Goal: Task Accomplishment & Management: Complete application form

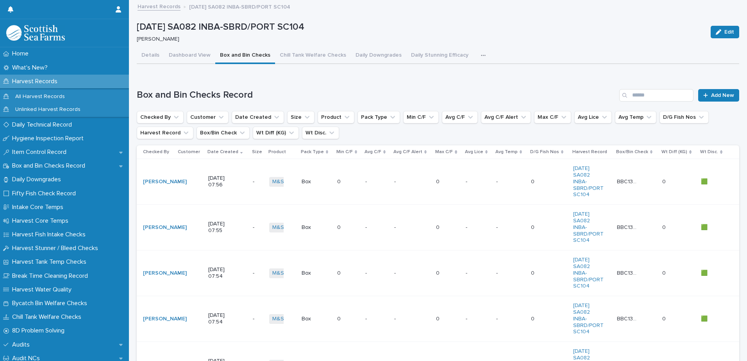
click at [29, 83] on p "Harvest Records" at bounding box center [36, 81] width 55 height 7
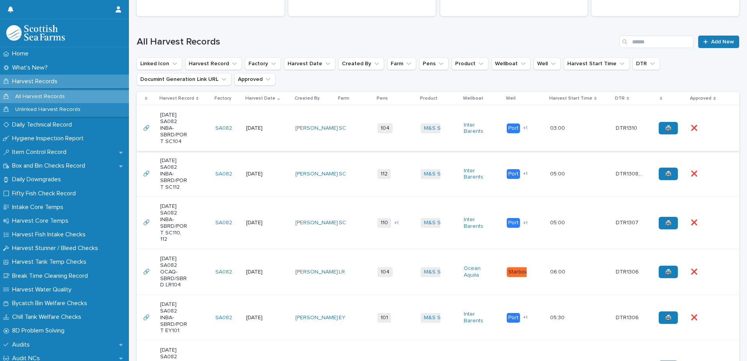
scroll to position [195, 0]
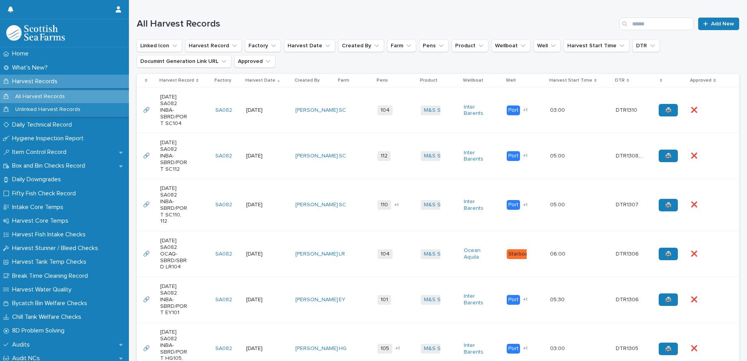
click at [353, 123] on td "SC" at bounding box center [354, 110] width 39 height 46
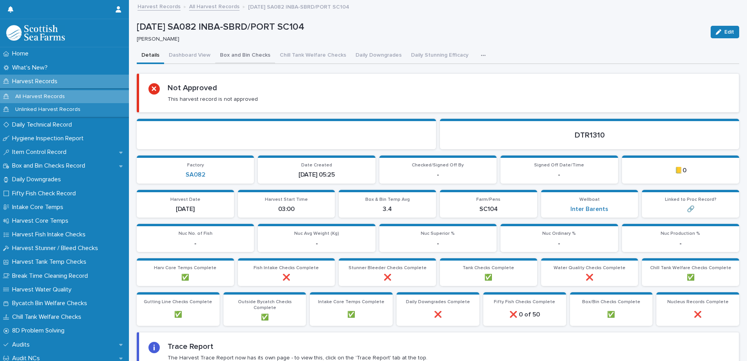
click at [238, 55] on button "Box and Bin Checks" at bounding box center [245, 56] width 60 height 16
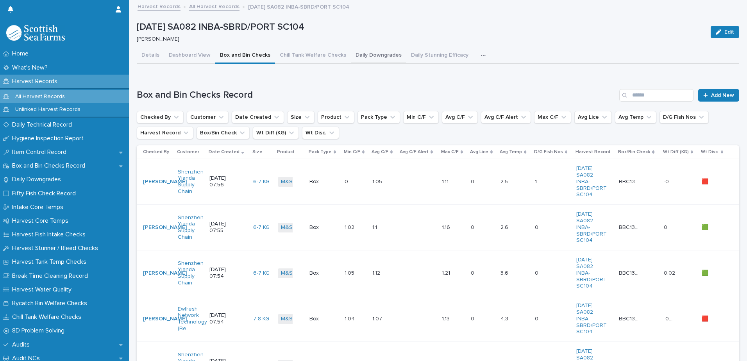
click at [391, 56] on button "Daily Downgrades" at bounding box center [378, 56] width 55 height 16
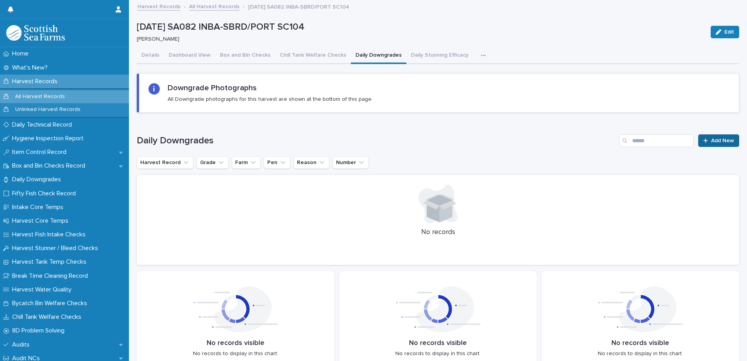
click at [719, 139] on span "Add New" at bounding box center [722, 140] width 23 height 5
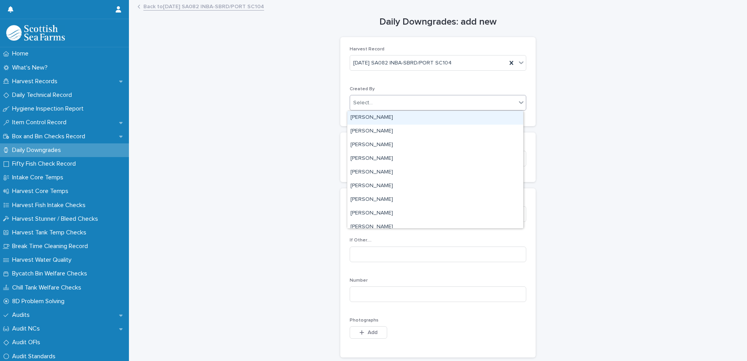
click at [369, 103] on div "Select..." at bounding box center [363, 103] width 20 height 8
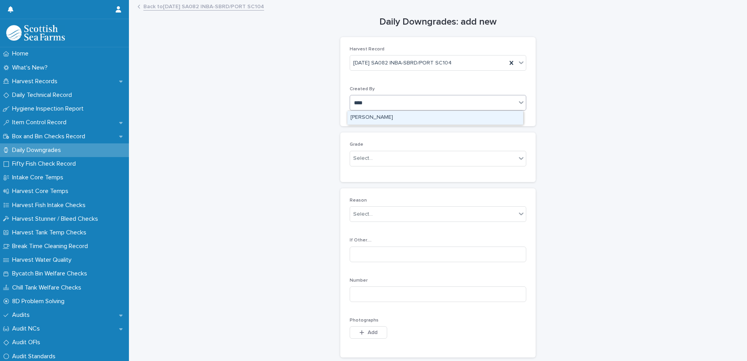
type input "*****"
click at [364, 118] on div "[PERSON_NAME]" at bounding box center [435, 118] width 176 height 14
click at [357, 158] on div "Select..." at bounding box center [363, 158] width 20 height 8
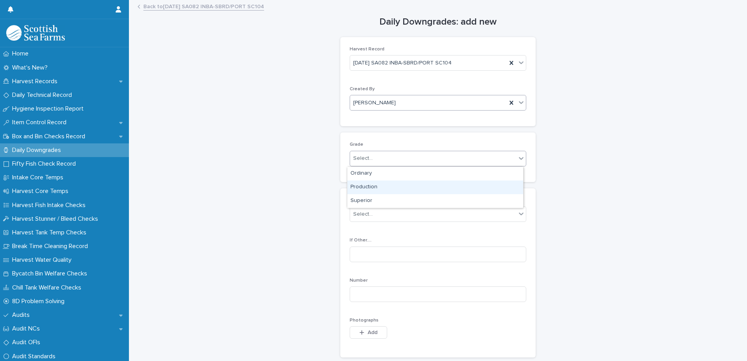
click at [358, 189] on div "Production" at bounding box center [435, 187] width 176 height 14
click at [361, 216] on div "Select..." at bounding box center [363, 214] width 20 height 8
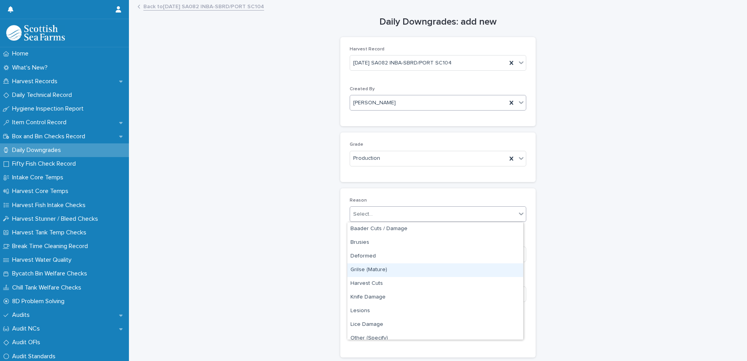
click at [376, 269] on div "Grilse (Mature)" at bounding box center [435, 270] width 176 height 14
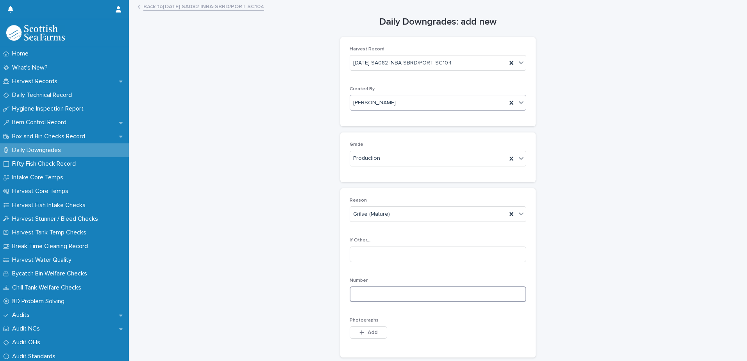
click at [358, 291] on input at bounding box center [438, 294] width 177 height 16
type input "*"
click at [368, 335] on span "Add" at bounding box center [373, 332] width 10 height 5
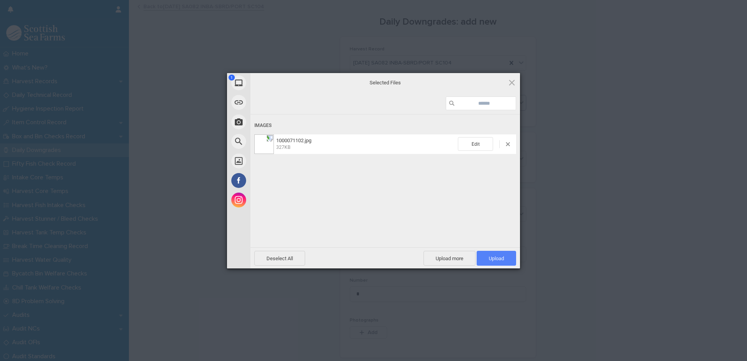
click at [496, 258] on span "Upload 1" at bounding box center [496, 258] width 15 height 6
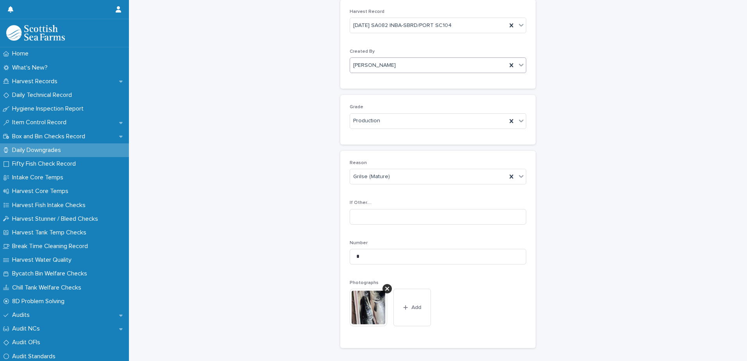
scroll to position [116, 0]
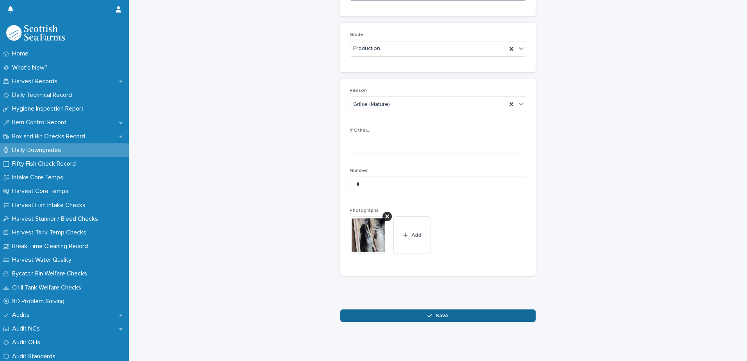
click at [404, 309] on button "Save" at bounding box center [437, 315] width 195 height 12
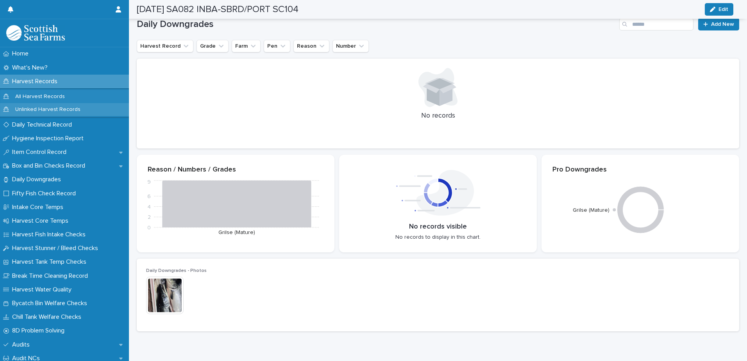
scroll to position [109, 0]
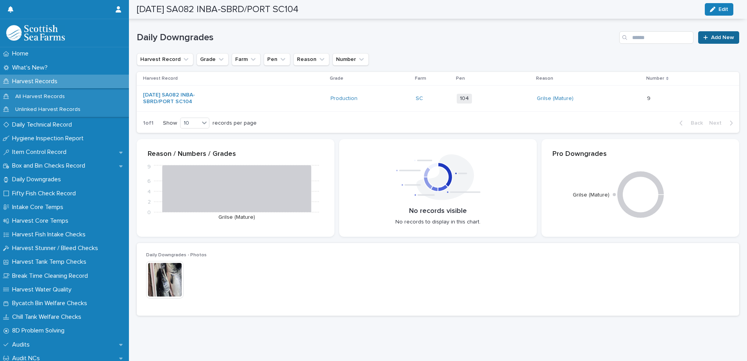
click at [710, 34] on link "Add New" at bounding box center [718, 37] width 41 height 12
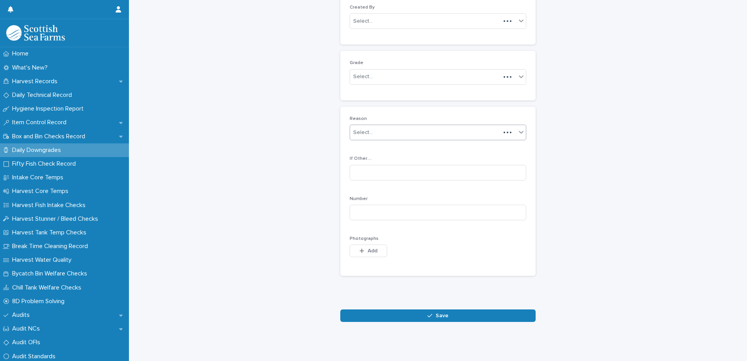
scroll to position [76, 0]
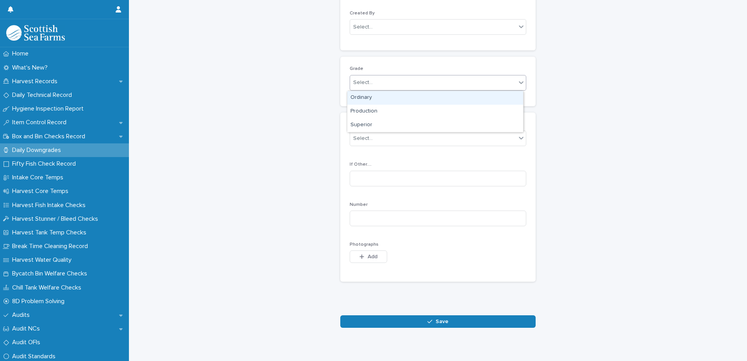
click at [361, 82] on div "Select..." at bounding box center [363, 82] width 20 height 8
click at [362, 94] on div "Ordinary" at bounding box center [435, 98] width 176 height 14
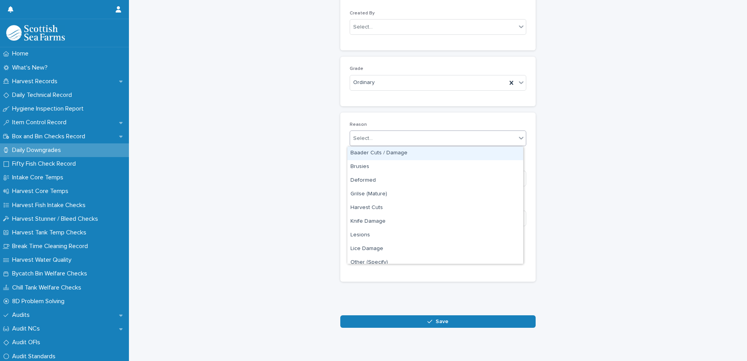
click at [358, 139] on div "Select..." at bounding box center [363, 138] width 20 height 8
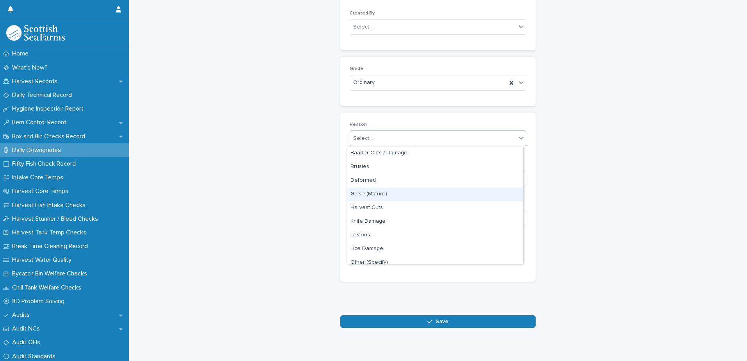
click at [371, 193] on div "Grilse (Mature)" at bounding box center [435, 194] width 176 height 14
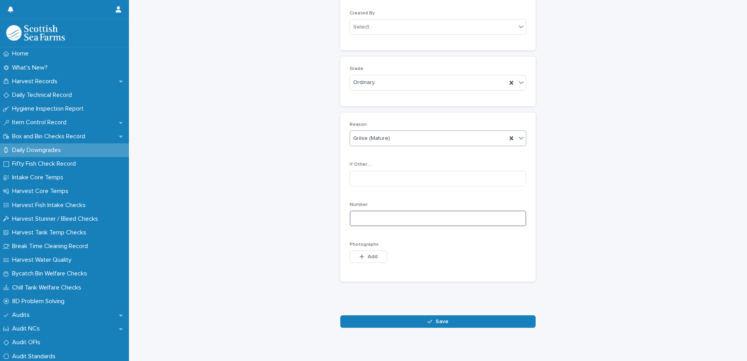
click at [360, 221] on input at bounding box center [438, 219] width 177 height 16
type input "*"
click at [370, 255] on span "Add" at bounding box center [373, 256] width 10 height 5
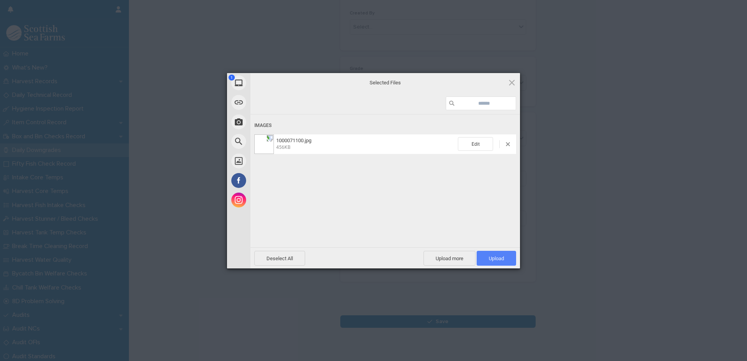
click at [481, 257] on span "Upload 1" at bounding box center [495, 258] width 39 height 15
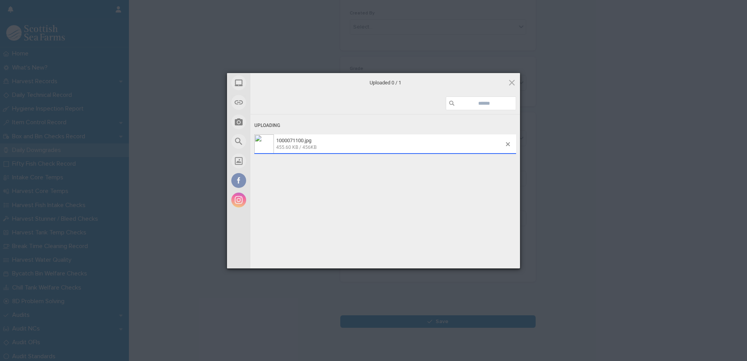
scroll to position [90, 0]
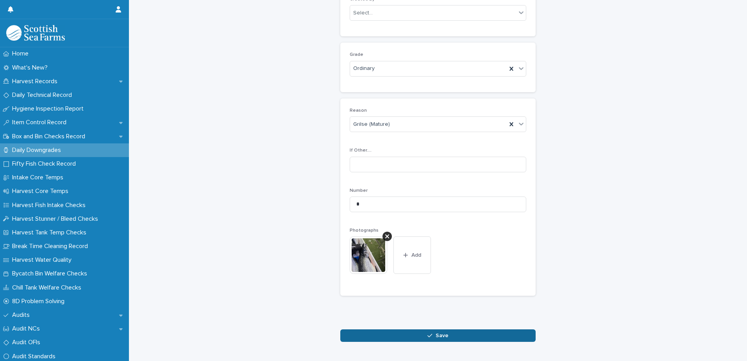
click at [429, 337] on icon "button" at bounding box center [429, 335] width 5 height 5
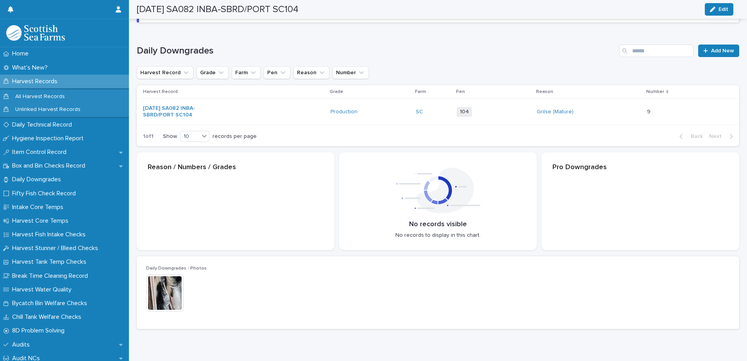
scroll to position [91, 0]
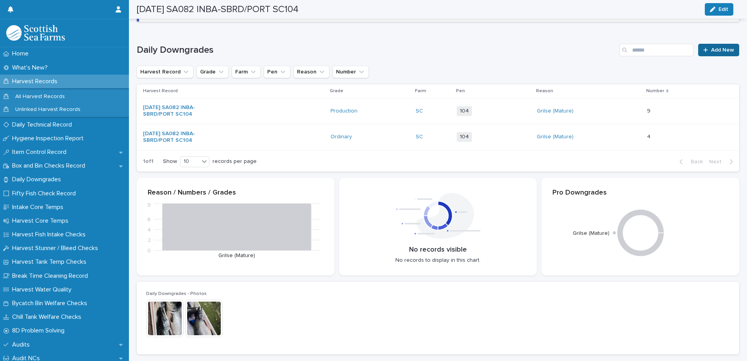
click at [711, 52] on span "Add New" at bounding box center [722, 49] width 23 height 5
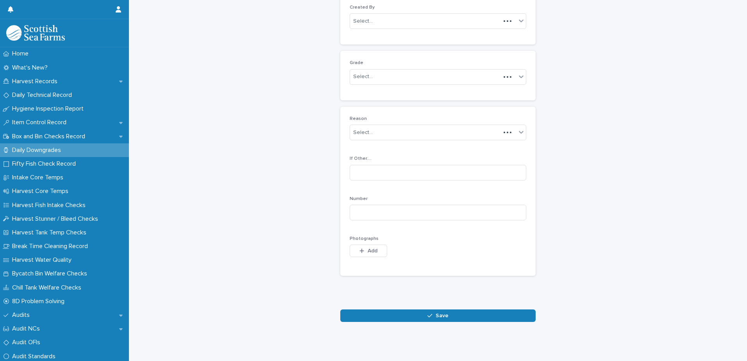
scroll to position [76, 0]
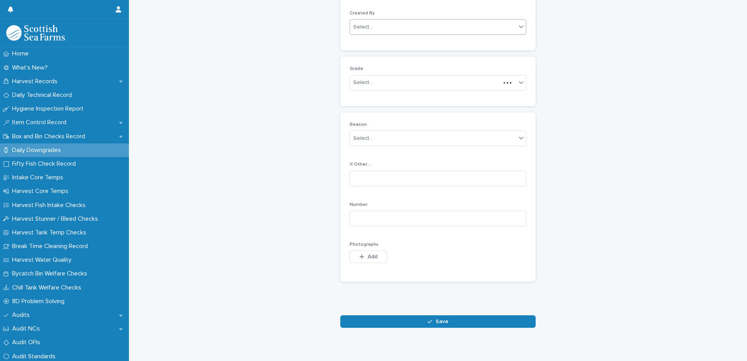
click at [364, 30] on div "Select..." at bounding box center [363, 27] width 20 height 8
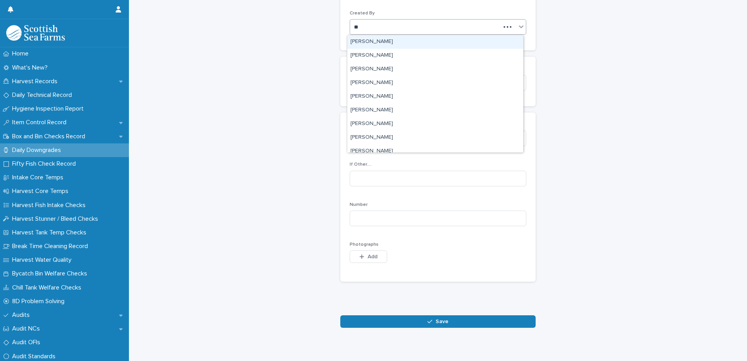
type input "***"
click at [376, 39] on div "[PERSON_NAME]" at bounding box center [435, 42] width 176 height 14
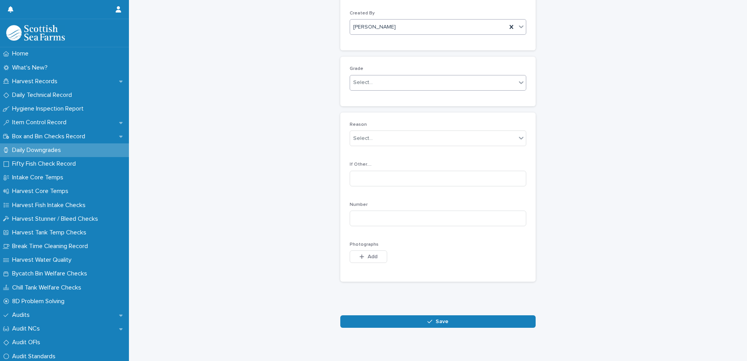
click at [369, 80] on div "Select..." at bounding box center [433, 82] width 166 height 13
drag, startPoint x: 364, startPoint y: 107, endPoint x: 364, endPoint y: 96, distance: 10.2
click at [364, 93] on div "Ordinary" at bounding box center [435, 98] width 176 height 14
click at [360, 139] on div "Select..." at bounding box center [363, 138] width 20 height 8
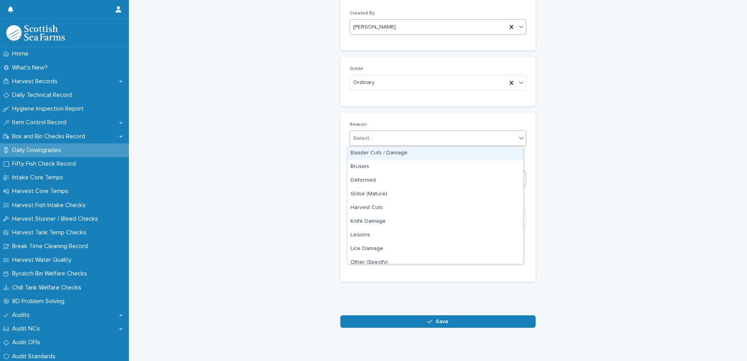
type input "*"
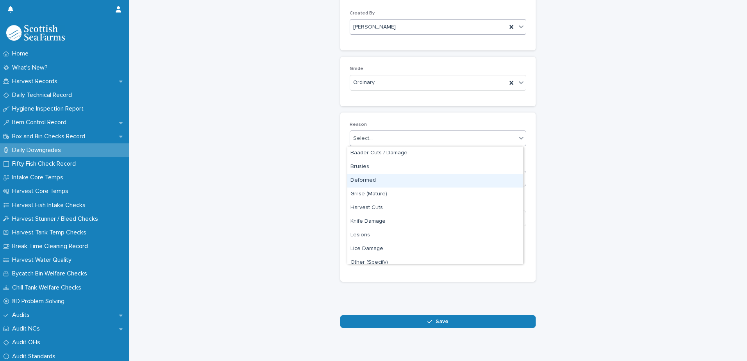
drag, startPoint x: 360, startPoint y: 182, endPoint x: 379, endPoint y: 184, distance: 19.6
click at [361, 182] on div "Deformed" at bounding box center [435, 181] width 176 height 14
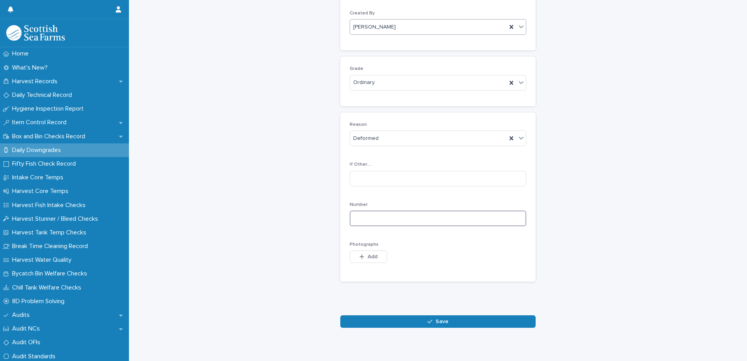
click at [357, 219] on input at bounding box center [438, 219] width 177 height 16
type input "*"
click at [359, 253] on button "Add" at bounding box center [368, 256] width 37 height 12
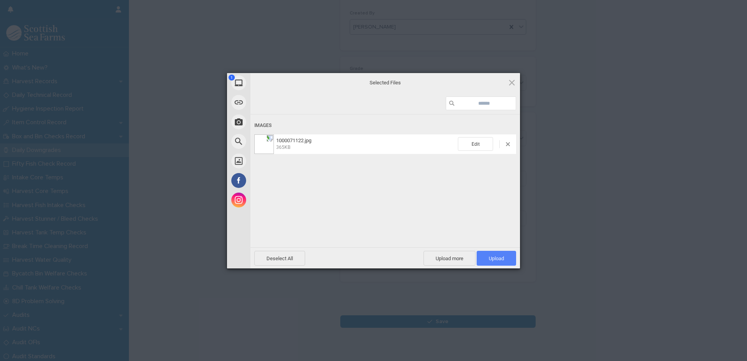
click at [487, 258] on span "Upload 1" at bounding box center [495, 258] width 39 height 15
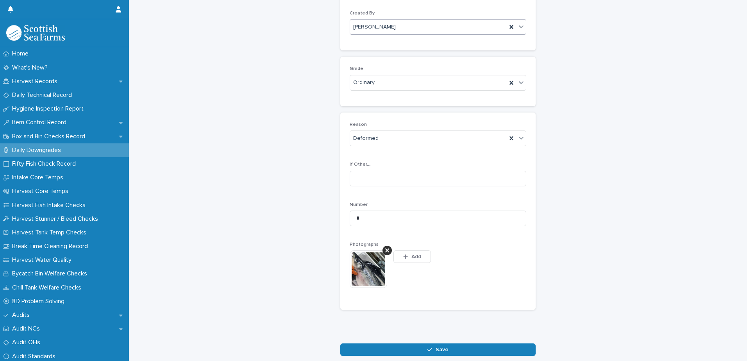
scroll to position [90, 0]
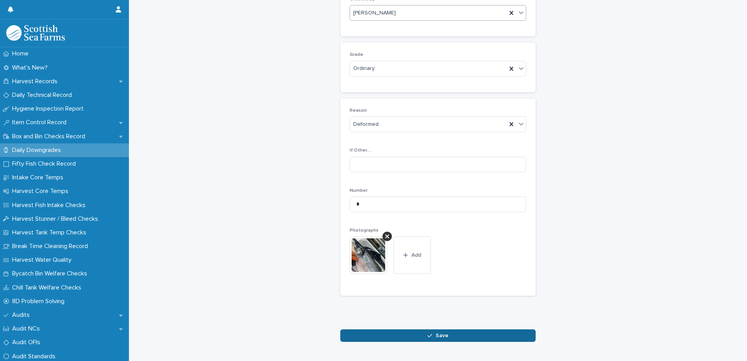
click at [394, 335] on button "Save" at bounding box center [437, 335] width 195 height 12
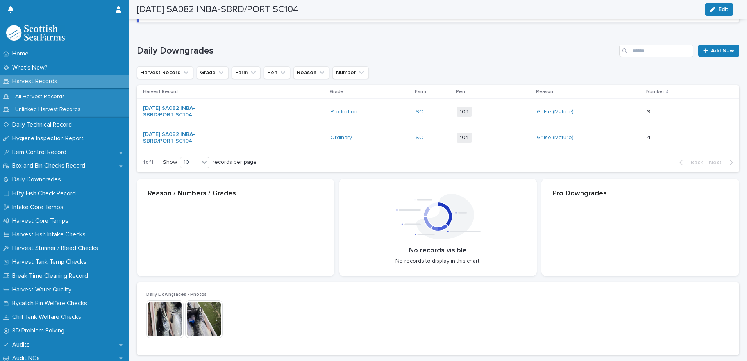
scroll to position [91, 0]
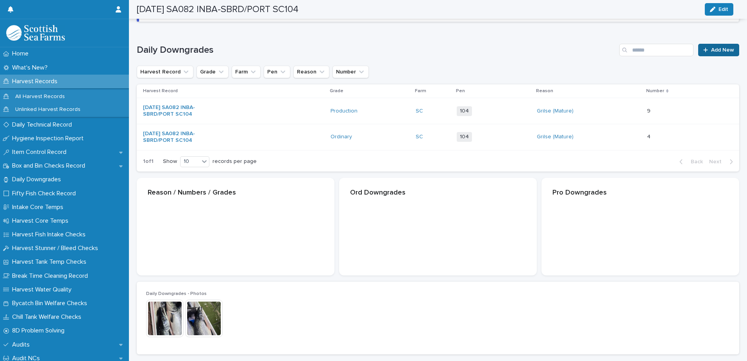
click at [711, 49] on span "Add New" at bounding box center [722, 49] width 23 height 5
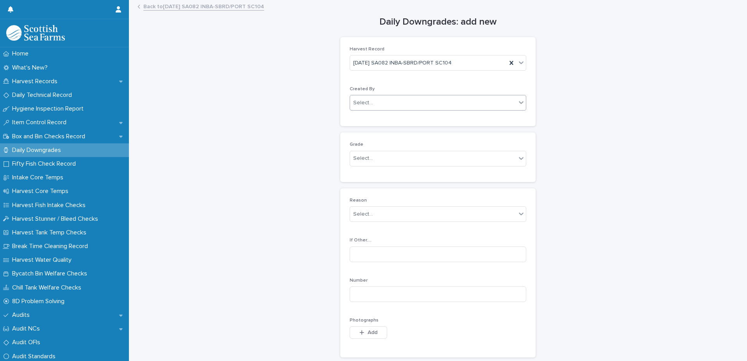
click at [359, 105] on div "Select..." at bounding box center [363, 103] width 20 height 8
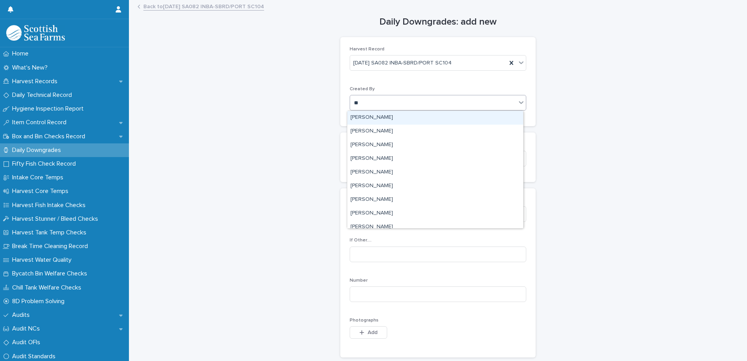
type input "***"
click at [371, 118] on div "[PERSON_NAME]" at bounding box center [435, 118] width 176 height 14
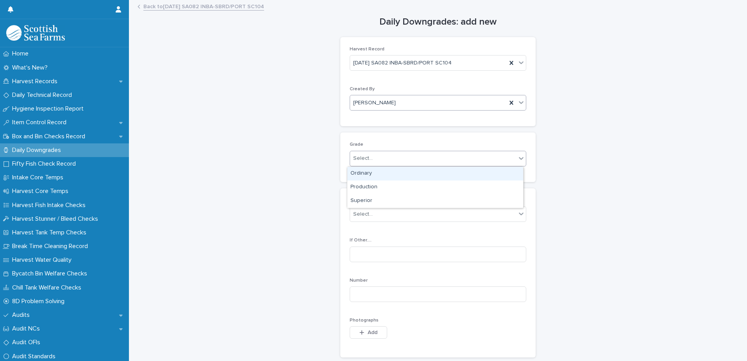
click at [358, 161] on div "Select..." at bounding box center [363, 158] width 20 height 8
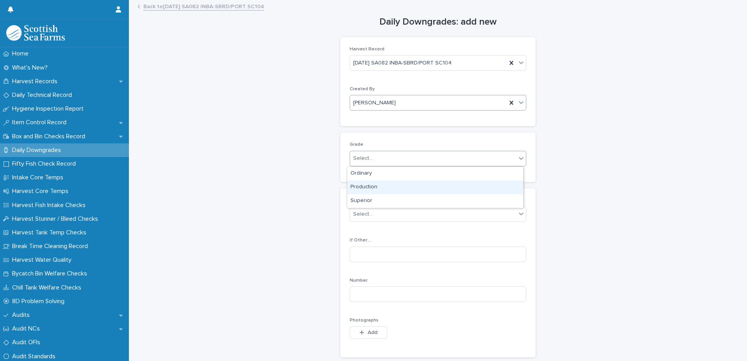
click at [357, 185] on div "Production" at bounding box center [435, 187] width 176 height 14
click at [356, 217] on div "Select..." at bounding box center [363, 214] width 20 height 8
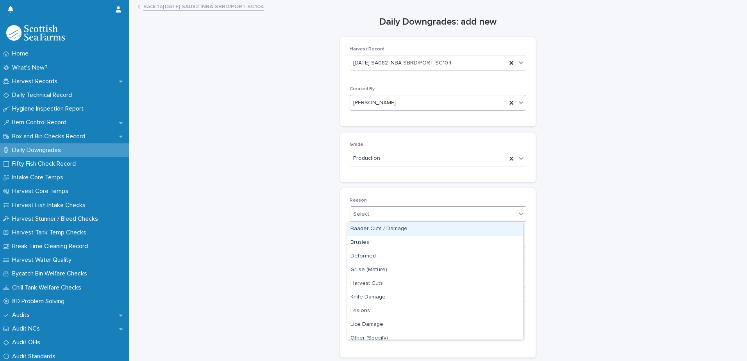
click at [360, 232] on div "Baader Cuts / Damage" at bounding box center [435, 229] width 176 height 14
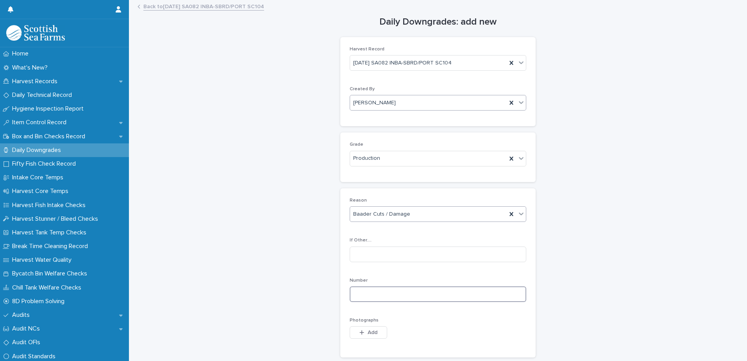
click at [358, 289] on input at bounding box center [438, 294] width 177 height 16
type input "*"
click at [360, 330] on icon "button" at bounding box center [361, 332] width 5 height 5
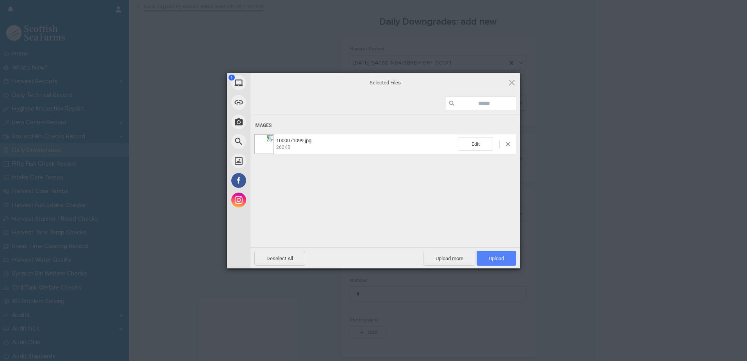
click at [487, 257] on span "Upload 1" at bounding box center [495, 258] width 39 height 15
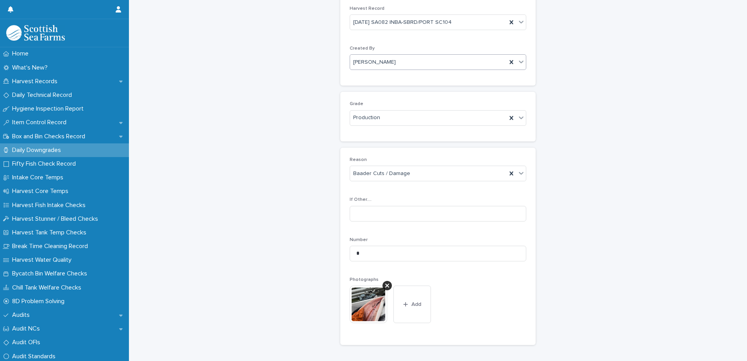
scroll to position [78, 0]
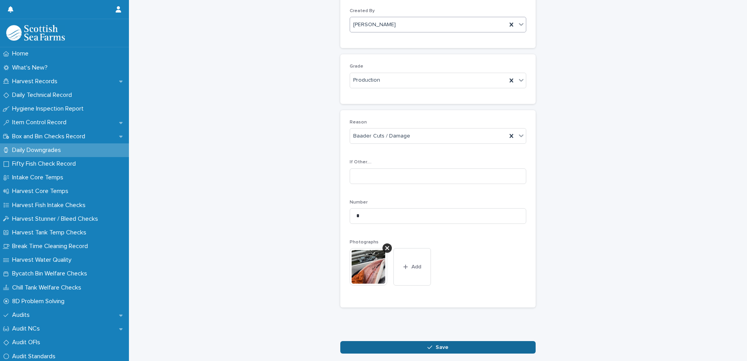
click at [370, 345] on button "Save" at bounding box center [437, 347] width 195 height 12
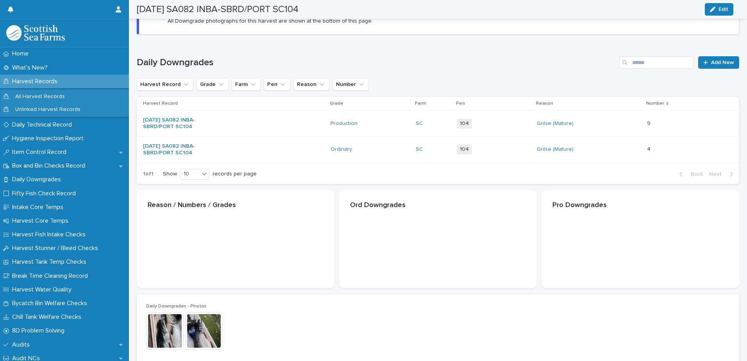
scroll to position [79, 0]
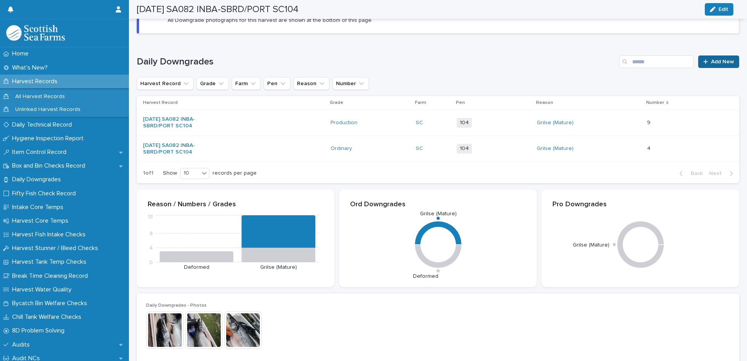
click at [716, 64] on span "Add New" at bounding box center [722, 61] width 23 height 5
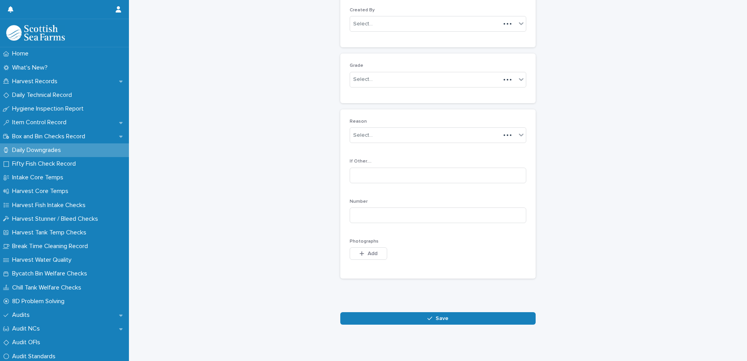
scroll to position [76, 0]
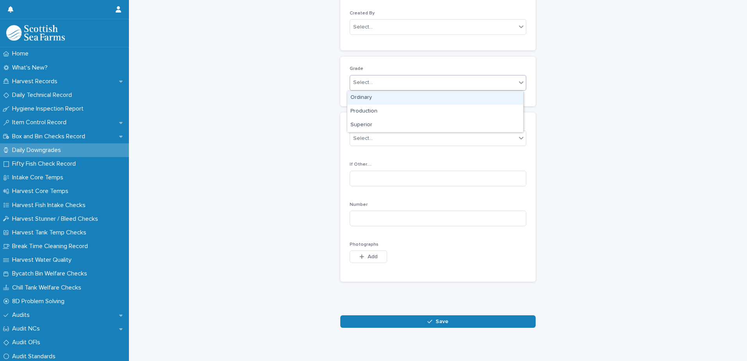
click at [358, 85] on div "Select..." at bounding box center [363, 82] width 20 height 8
click at [363, 112] on div "Production" at bounding box center [435, 112] width 176 height 14
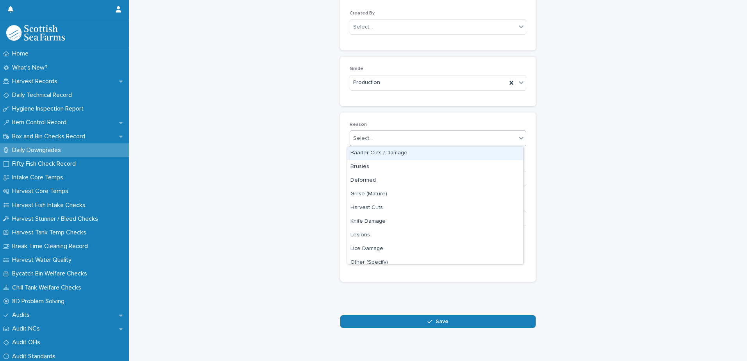
click at [357, 140] on div "Select..." at bounding box center [363, 138] width 20 height 8
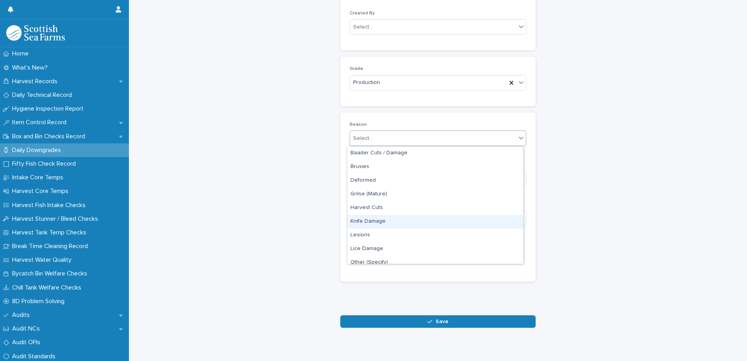
click at [365, 221] on div "Knife Damage" at bounding box center [435, 222] width 176 height 14
click at [359, 216] on input at bounding box center [438, 219] width 177 height 16
type input "*"
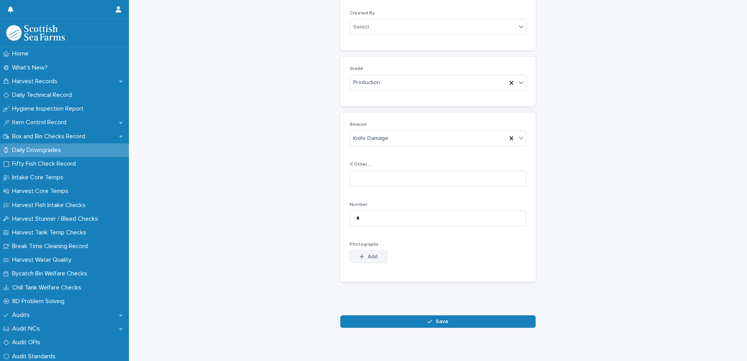
click at [361, 259] on div "button" at bounding box center [363, 256] width 8 height 5
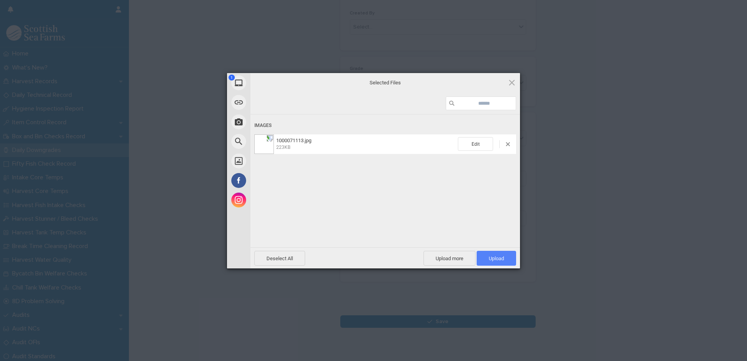
click at [485, 254] on span "Upload 1" at bounding box center [495, 258] width 39 height 15
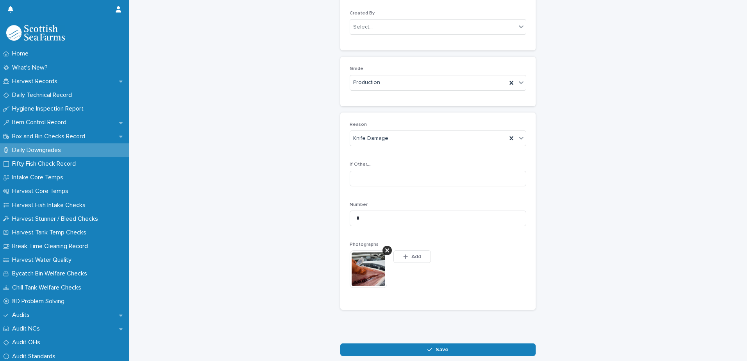
scroll to position [90, 0]
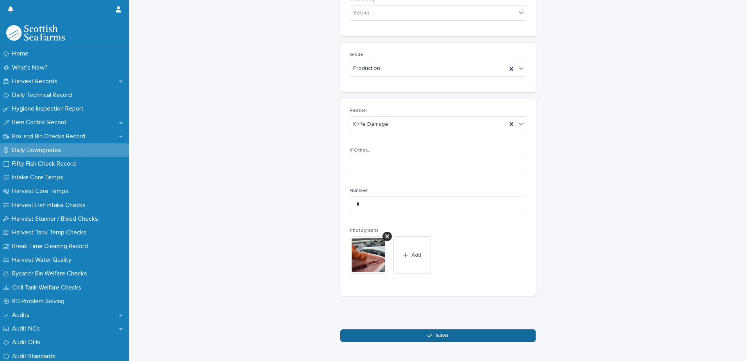
click at [474, 337] on button "Save" at bounding box center [437, 335] width 195 height 12
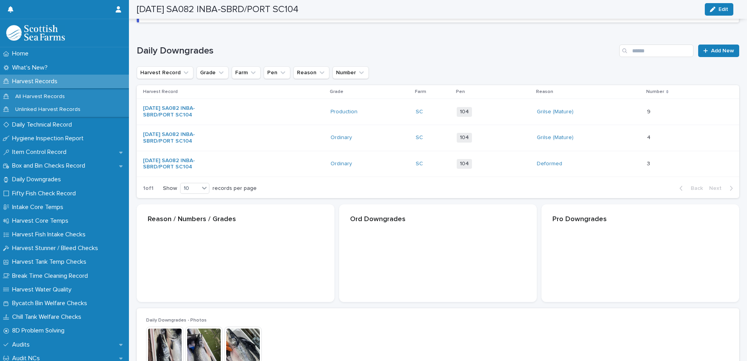
scroll to position [91, 0]
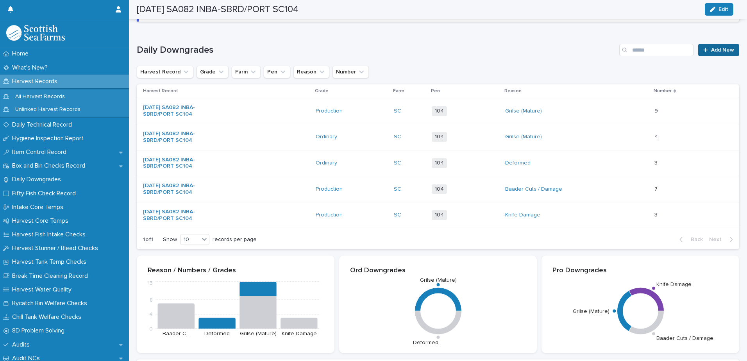
click at [709, 47] on link "Add New" at bounding box center [718, 50] width 41 height 12
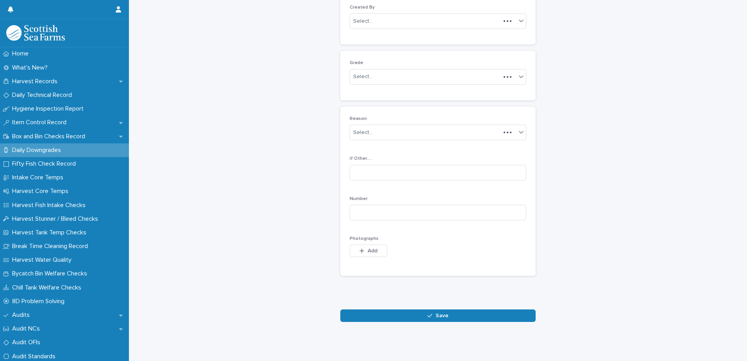
scroll to position [76, 0]
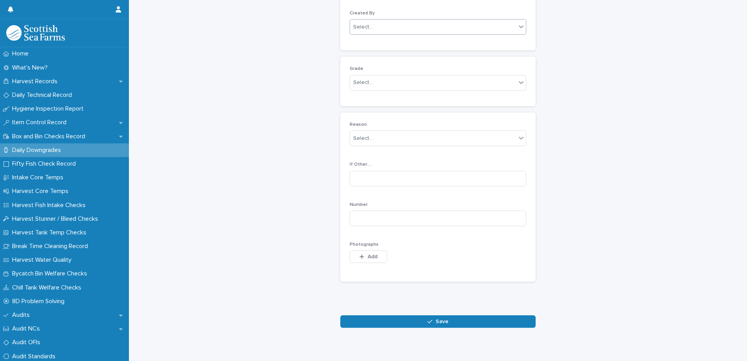
drag, startPoint x: 357, startPoint y: 22, endPoint x: 370, endPoint y: 34, distance: 17.4
click at [357, 22] on div "Select..." at bounding box center [433, 27] width 166 height 13
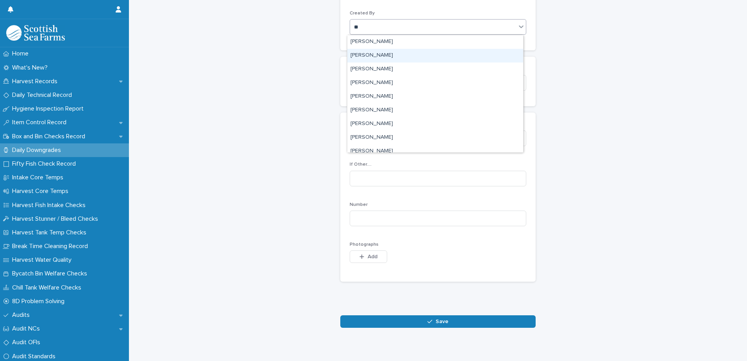
type input "***"
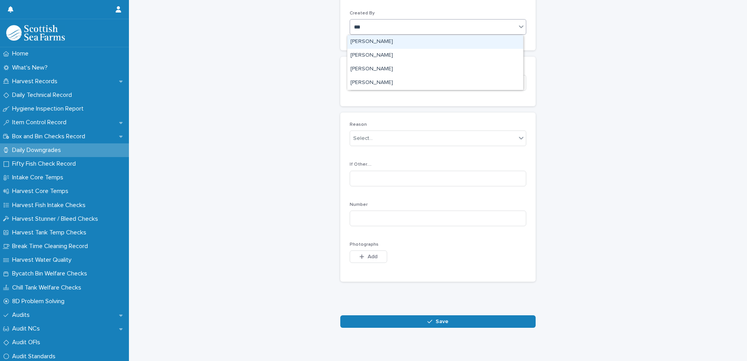
click at [372, 39] on div "[PERSON_NAME]" at bounding box center [435, 42] width 176 height 14
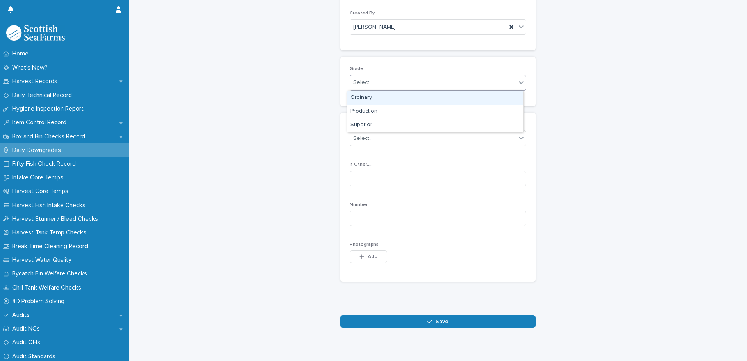
click at [365, 89] on div "Select..." at bounding box center [433, 82] width 166 height 13
click at [367, 111] on div "Production" at bounding box center [435, 112] width 176 height 14
click at [365, 138] on div "Select..." at bounding box center [363, 138] width 20 height 8
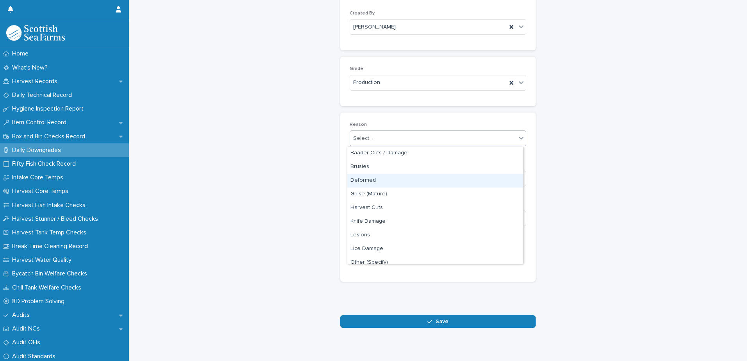
click at [361, 180] on div "Deformed" at bounding box center [435, 181] width 176 height 14
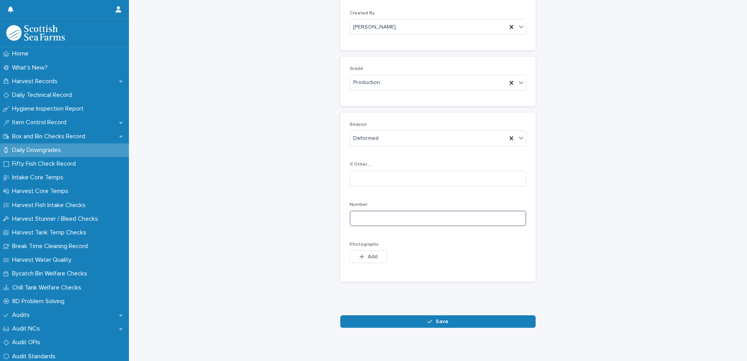
click at [354, 216] on input at bounding box center [438, 219] width 177 height 16
type input "*"
click at [351, 257] on button "Add" at bounding box center [368, 256] width 37 height 12
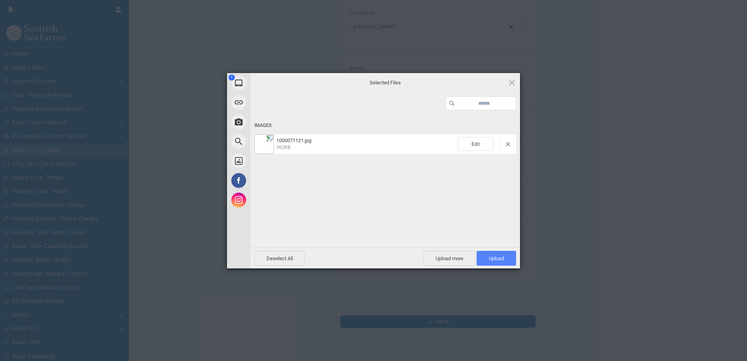
click at [485, 259] on span "Upload 1" at bounding box center [495, 258] width 39 height 15
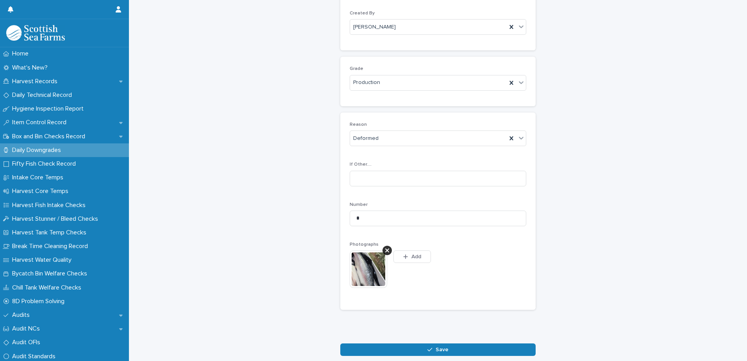
scroll to position [90, 0]
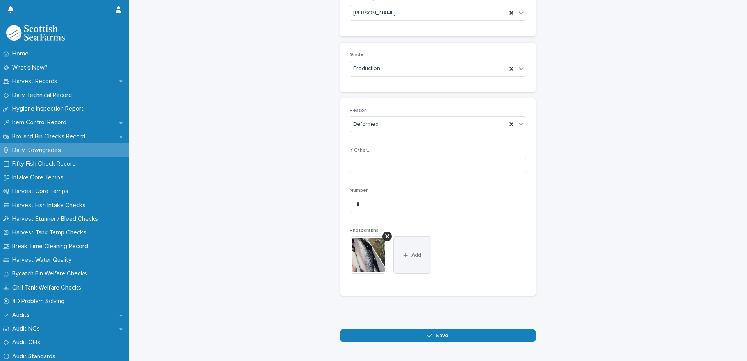
drag, startPoint x: 409, startPoint y: 252, endPoint x: 403, endPoint y: 252, distance: 6.7
click at [411, 252] on span "Add" at bounding box center [416, 254] width 10 height 5
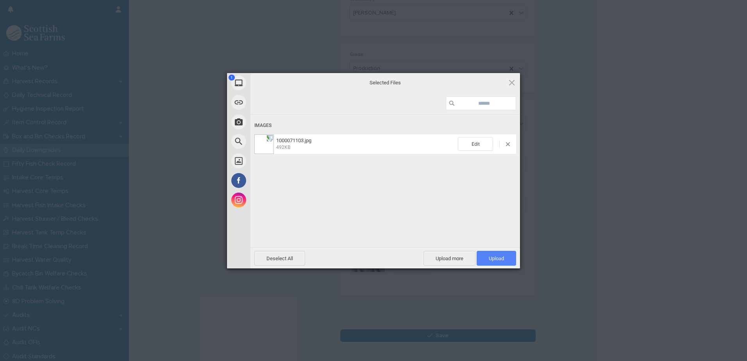
click at [485, 257] on span "Upload 1" at bounding box center [495, 258] width 39 height 15
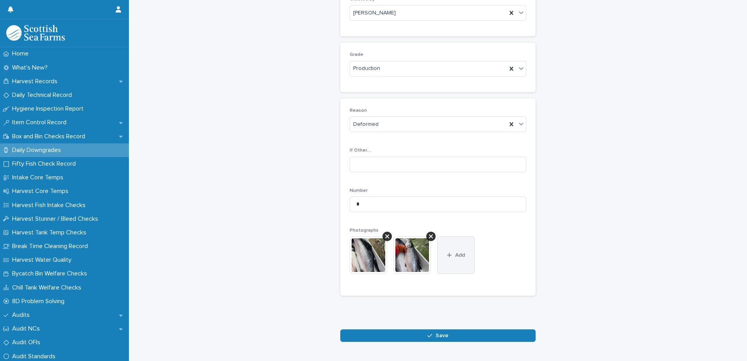
click at [453, 259] on button "Add" at bounding box center [455, 254] width 37 height 37
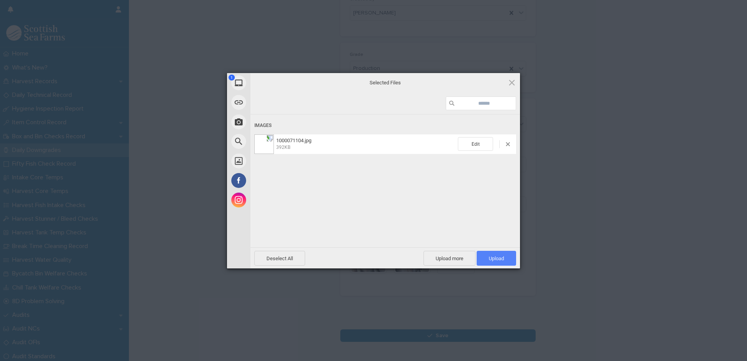
click at [487, 256] on span "Upload 1" at bounding box center [495, 258] width 39 height 15
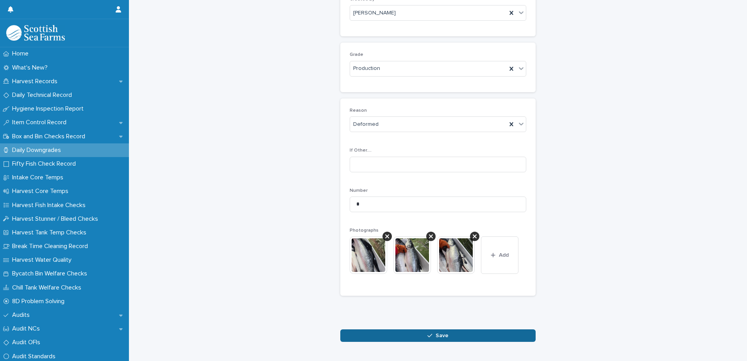
click at [440, 335] on span "Save" at bounding box center [441, 335] width 13 height 5
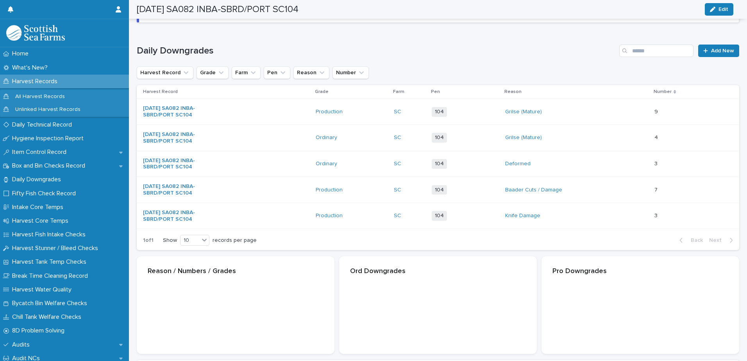
scroll to position [91, 0]
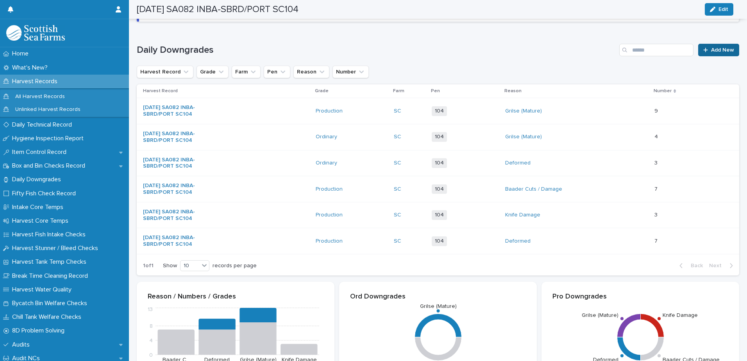
click at [704, 48] on div at bounding box center [707, 49] width 8 height 5
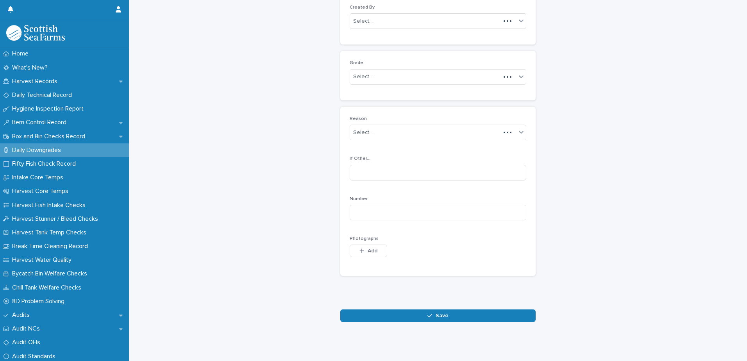
scroll to position [76, 0]
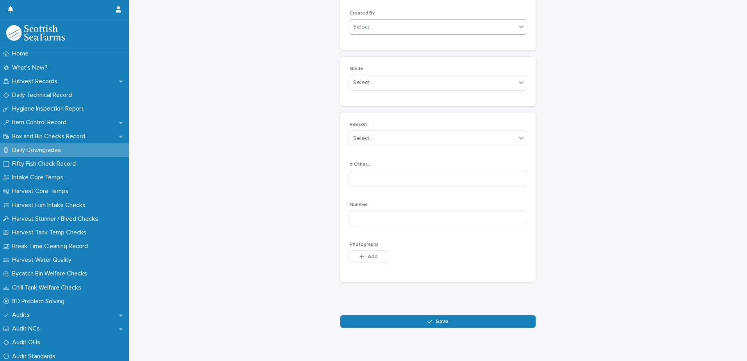
click at [362, 26] on div "Select..." at bounding box center [363, 27] width 20 height 8
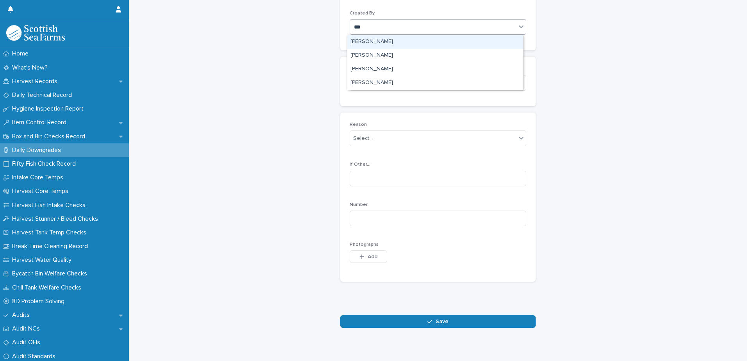
type input "****"
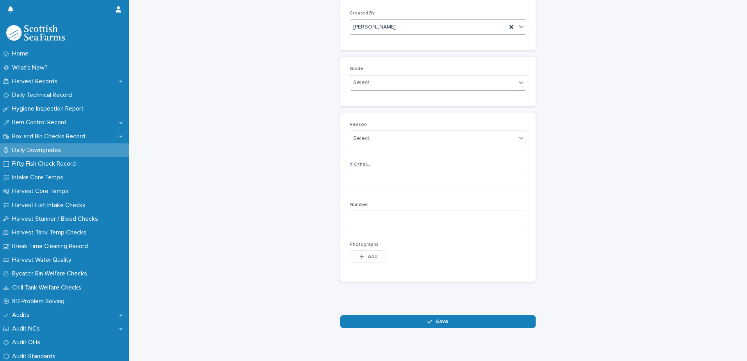
click at [362, 80] on div "Select..." at bounding box center [363, 82] width 20 height 8
click at [362, 98] on div "Ordinary" at bounding box center [435, 98] width 176 height 14
click at [359, 140] on div "Select..." at bounding box center [363, 138] width 20 height 8
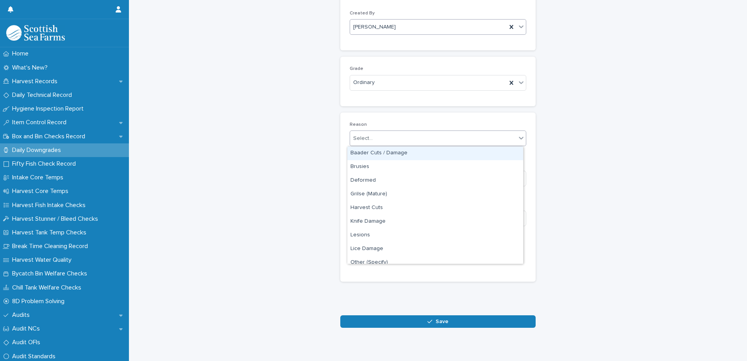
click at [360, 155] on div "Baader Cuts / Damage" at bounding box center [435, 153] width 176 height 14
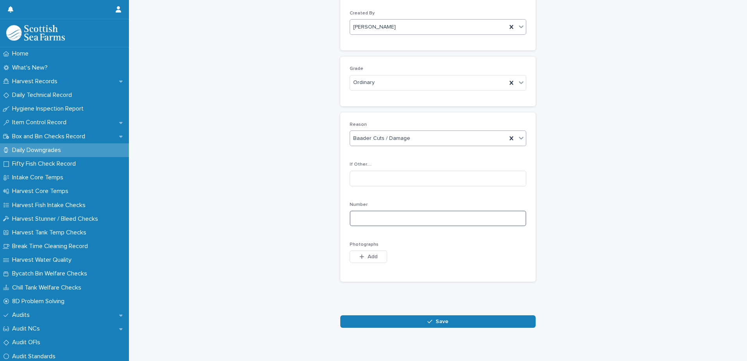
click at [355, 215] on input at bounding box center [438, 219] width 177 height 16
type input "*"
click at [362, 254] on div "button" at bounding box center [363, 256] width 8 height 5
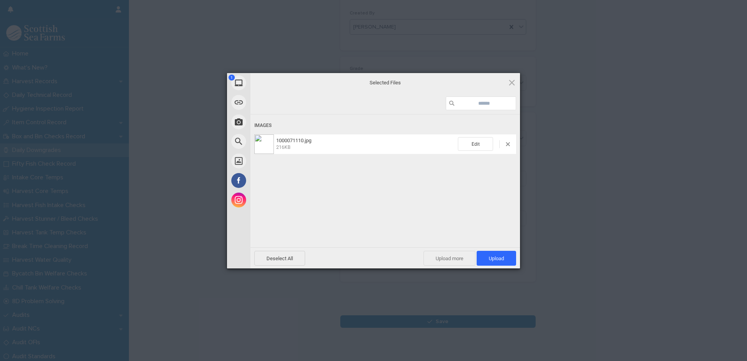
click at [461, 257] on span "Upload more" at bounding box center [449, 258] width 52 height 15
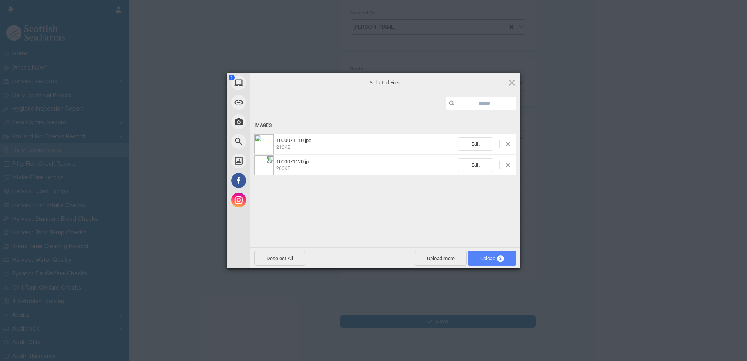
click at [499, 260] on span "2" at bounding box center [500, 258] width 7 height 7
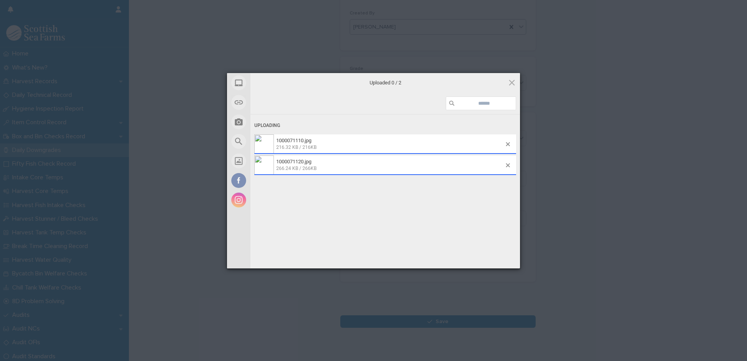
scroll to position [90, 0]
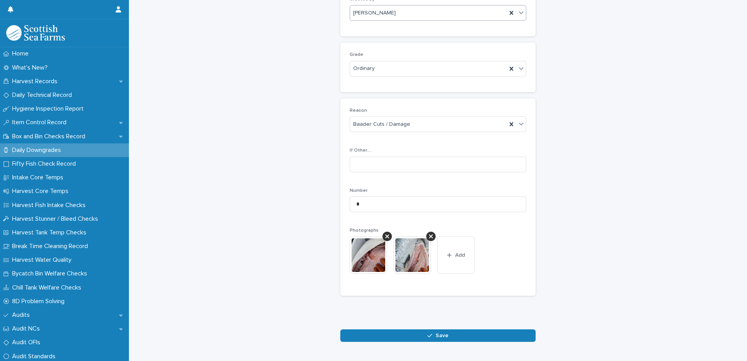
drag, startPoint x: 453, startPoint y: 253, endPoint x: 428, endPoint y: 253, distance: 25.4
click at [455, 253] on span "Add" at bounding box center [460, 254] width 10 height 5
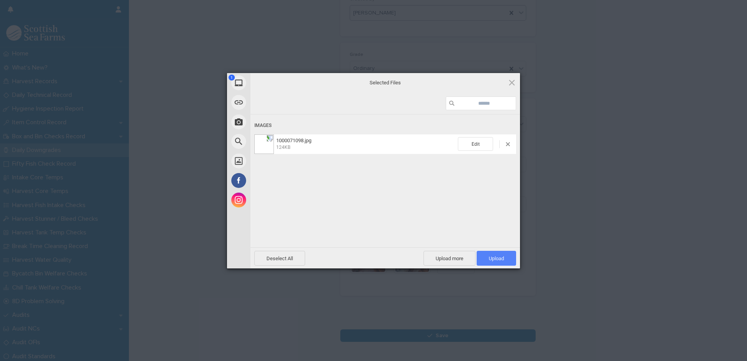
click at [503, 260] on span "Upload 1" at bounding box center [496, 258] width 15 height 6
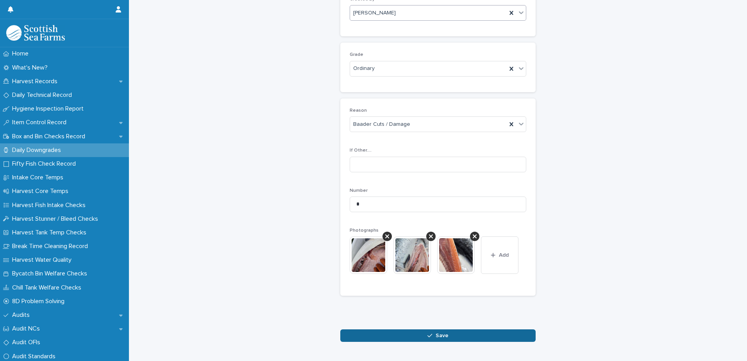
click at [404, 338] on button "Save" at bounding box center [437, 335] width 195 height 12
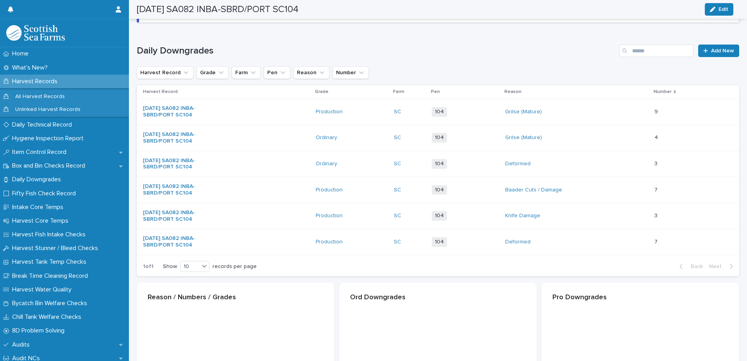
scroll to position [91, 0]
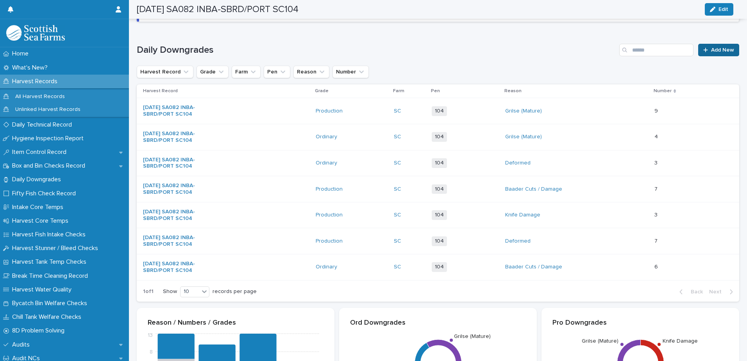
click at [706, 44] on link "Add New" at bounding box center [718, 50] width 41 height 12
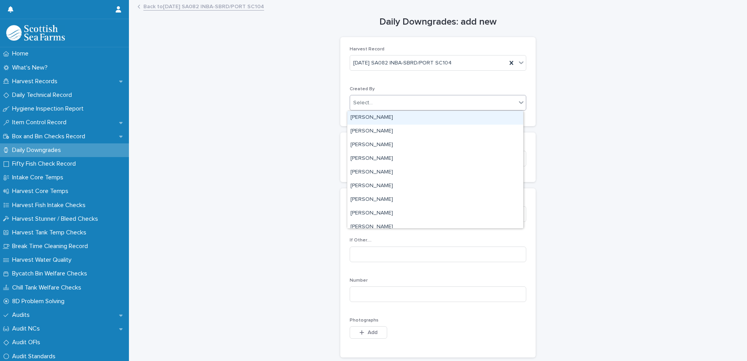
click at [357, 99] on div "Select..." at bounding box center [363, 103] width 20 height 8
type input "****"
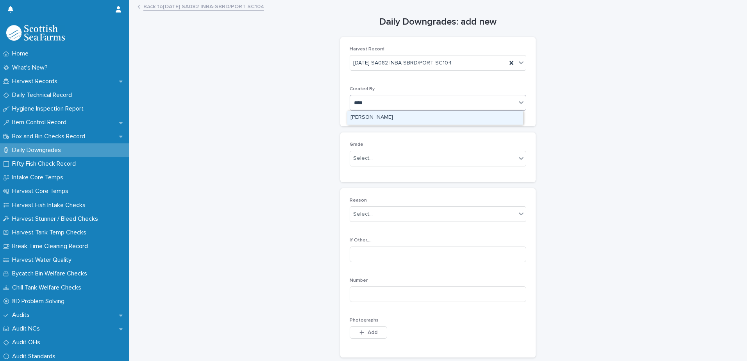
click at [368, 119] on div "[PERSON_NAME]" at bounding box center [435, 118] width 176 height 14
click at [360, 155] on div "Select..." at bounding box center [363, 158] width 20 height 8
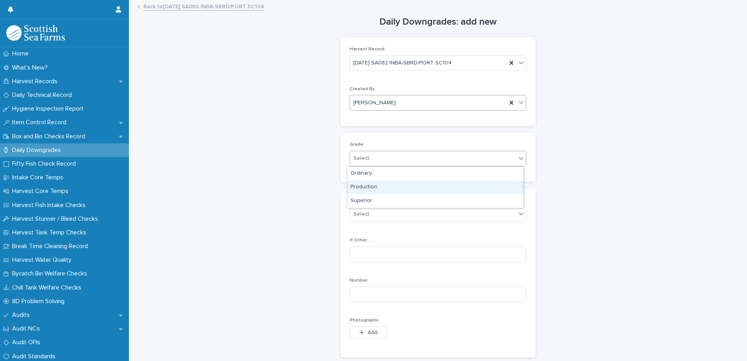
click at [362, 187] on div "Production" at bounding box center [435, 187] width 176 height 14
click at [359, 212] on div "Select..." at bounding box center [363, 214] width 20 height 8
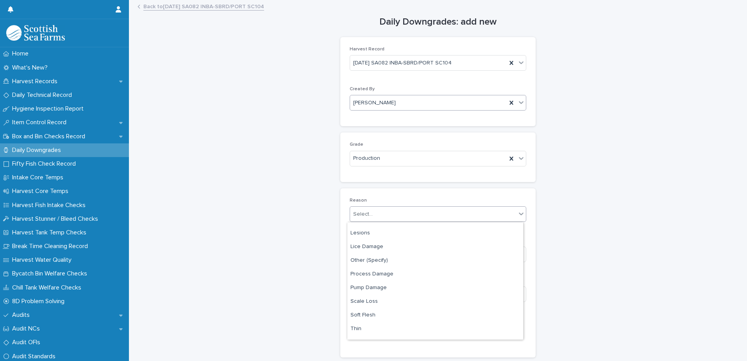
scroll to position [78, 0]
click at [369, 273] on div "Process Damage" at bounding box center [435, 274] width 176 height 14
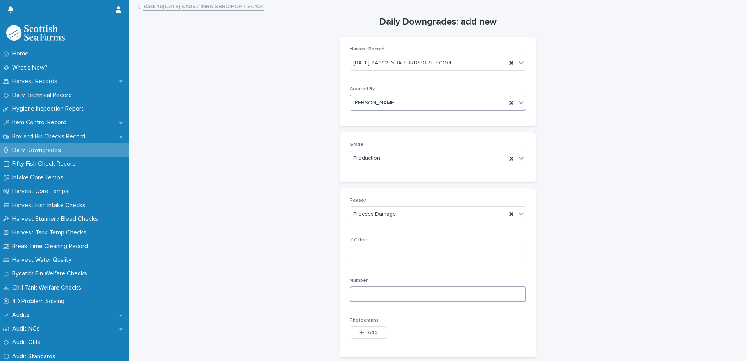
click at [355, 289] on input at bounding box center [438, 294] width 177 height 16
type input "*"
click at [359, 332] on icon "button" at bounding box center [361, 332] width 5 height 5
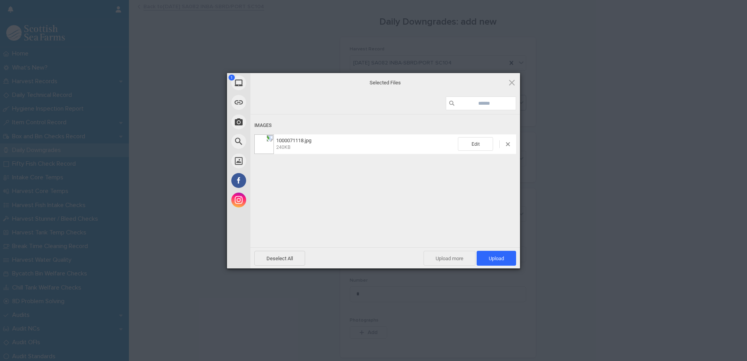
click at [434, 255] on span "Upload more" at bounding box center [449, 258] width 52 height 15
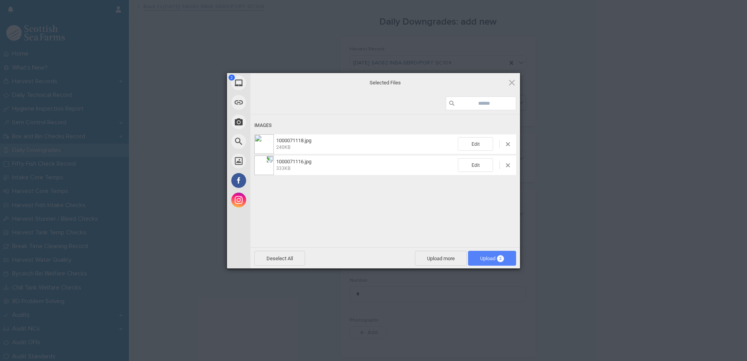
click at [489, 257] on span "Upload 2" at bounding box center [492, 258] width 24 height 6
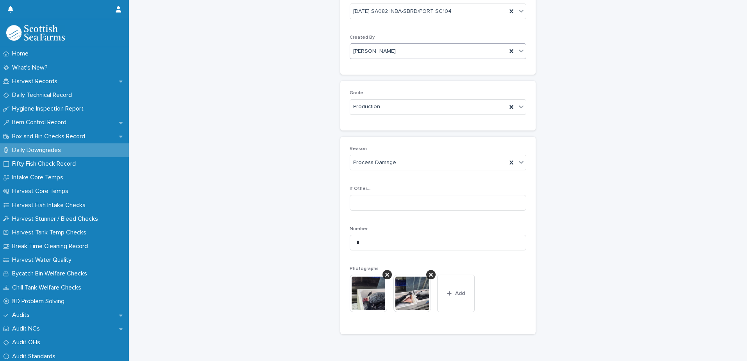
scroll to position [116, 0]
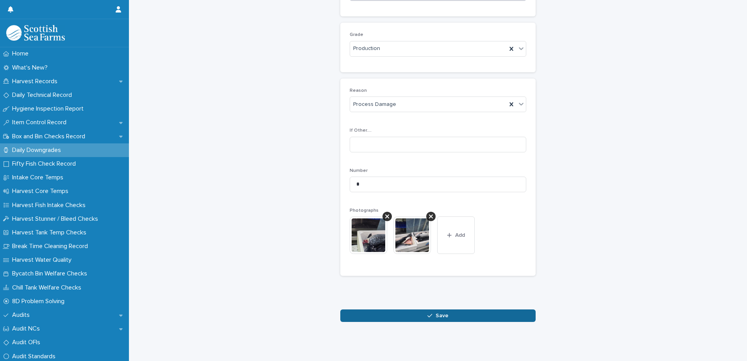
click at [390, 310] on button "Save" at bounding box center [437, 315] width 195 height 12
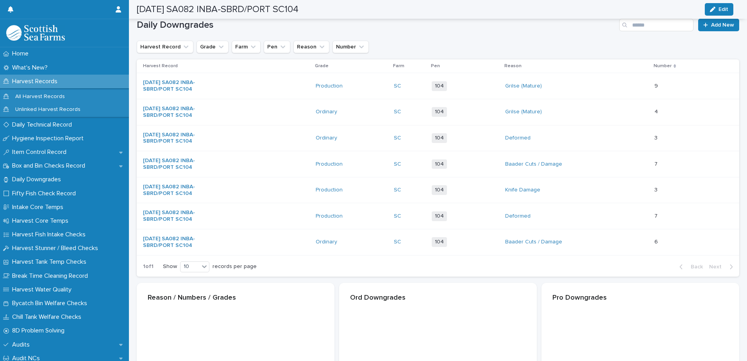
scroll to position [116, 0]
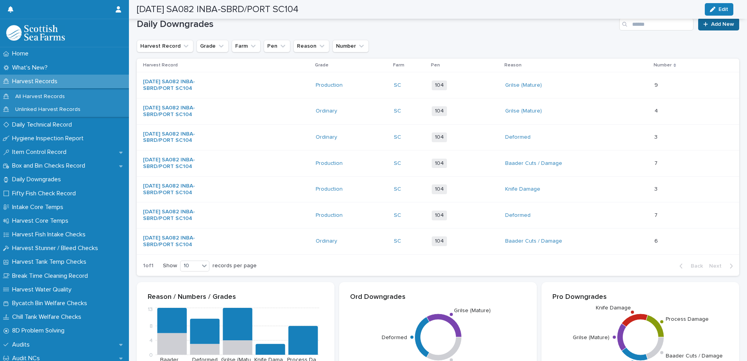
click at [711, 25] on span "Add New" at bounding box center [722, 23] width 23 height 5
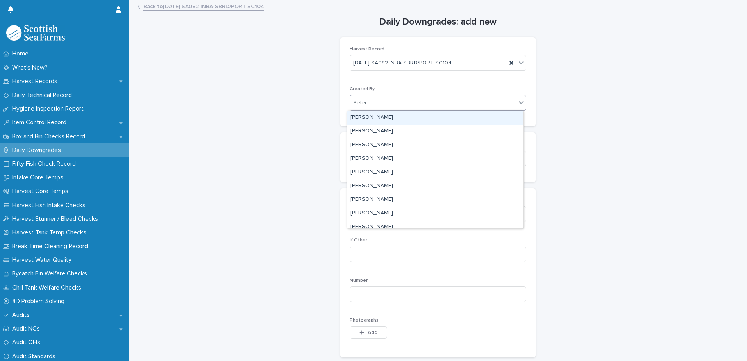
click at [364, 103] on div "Select..." at bounding box center [363, 103] width 20 height 8
type input "***"
click at [365, 120] on div "[PERSON_NAME]" at bounding box center [435, 118] width 176 height 14
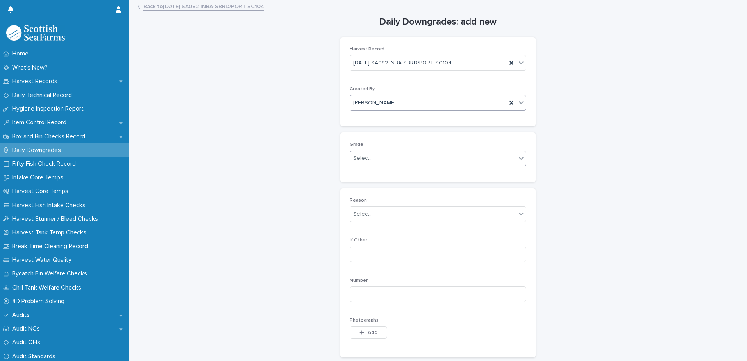
click at [363, 157] on div "Select..." at bounding box center [363, 158] width 20 height 8
click at [361, 189] on div "Production" at bounding box center [435, 187] width 176 height 14
click at [357, 214] on div "Select..." at bounding box center [363, 214] width 20 height 8
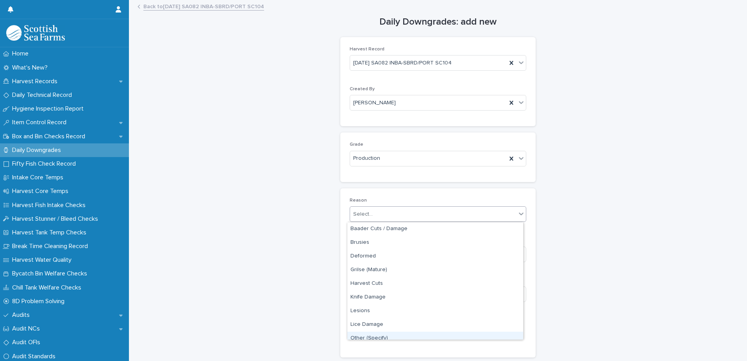
click at [362, 338] on div "Other (Specify)" at bounding box center [435, 339] width 176 height 14
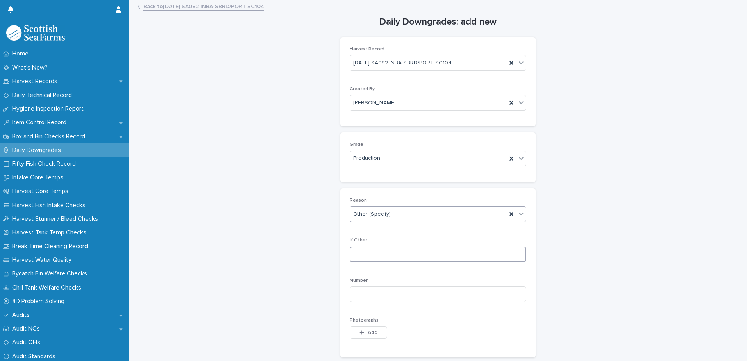
click at [366, 253] on input at bounding box center [438, 254] width 177 height 16
type input "**********"
click at [372, 296] on input at bounding box center [438, 294] width 177 height 16
type input "*"
click at [358, 329] on button "Add" at bounding box center [368, 332] width 37 height 12
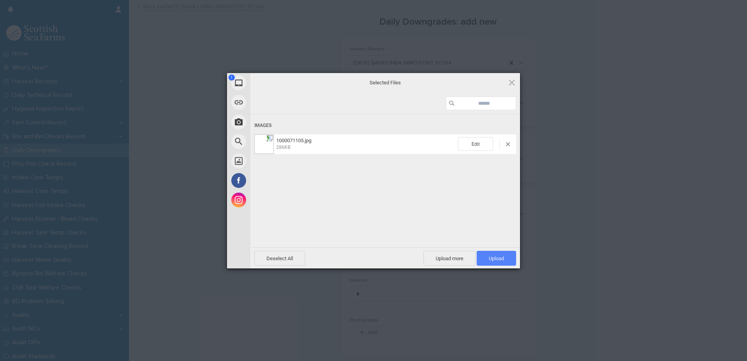
click at [510, 254] on span "Upload 1" at bounding box center [495, 258] width 39 height 15
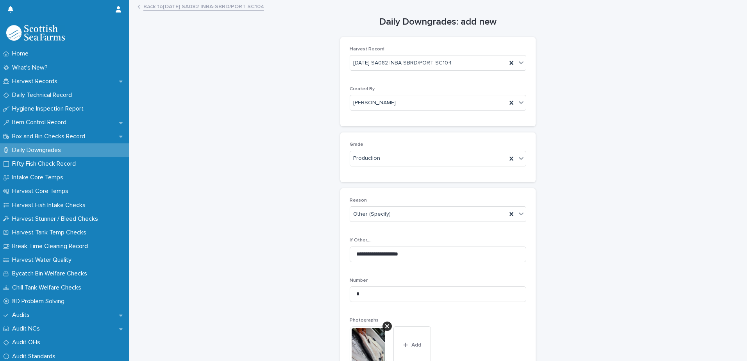
scroll to position [116, 0]
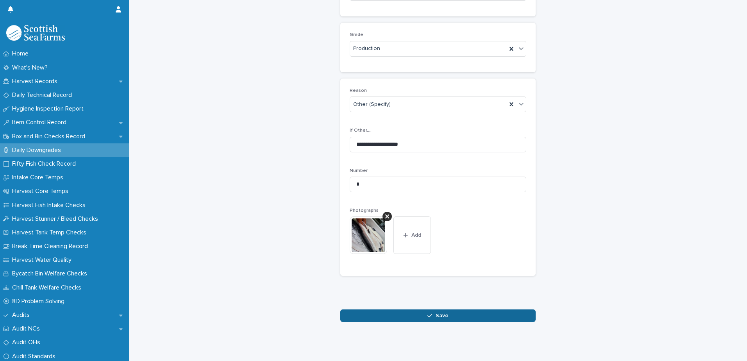
click at [463, 309] on button "Save" at bounding box center [437, 315] width 195 height 12
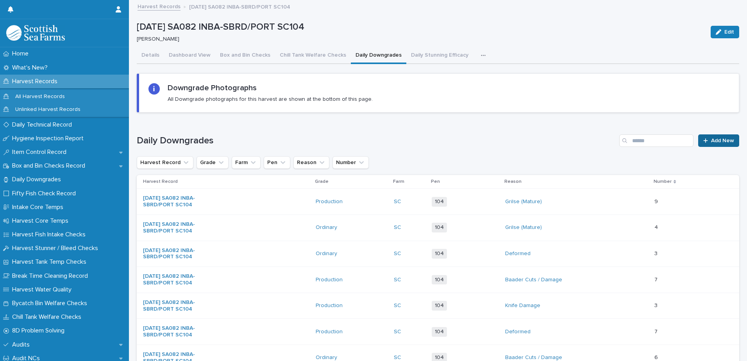
click at [714, 140] on span "Add New" at bounding box center [722, 140] width 23 height 5
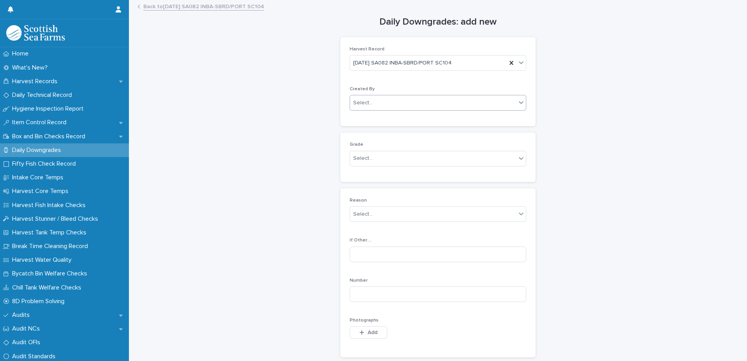
click at [364, 103] on div "Select..." at bounding box center [363, 103] width 20 height 8
type input "*****"
click at [366, 118] on div "[PERSON_NAME]" at bounding box center [435, 118] width 176 height 14
click at [353, 161] on div "Select..." at bounding box center [363, 158] width 20 height 8
click at [357, 173] on div "Ordinary" at bounding box center [435, 174] width 176 height 14
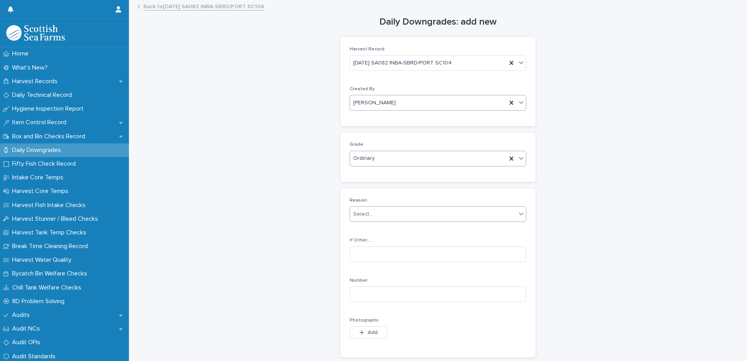
click at [359, 215] on div "Select..." at bounding box center [363, 214] width 20 height 8
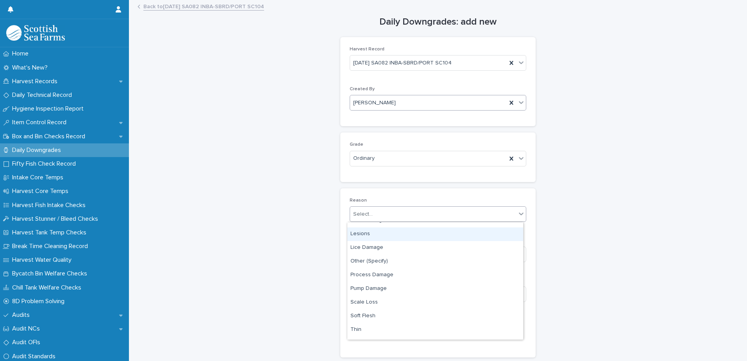
scroll to position [78, 0]
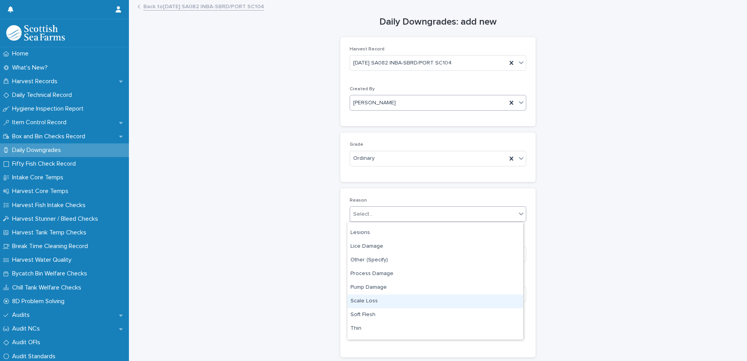
click at [368, 302] on div "Scale Loss" at bounding box center [435, 301] width 176 height 14
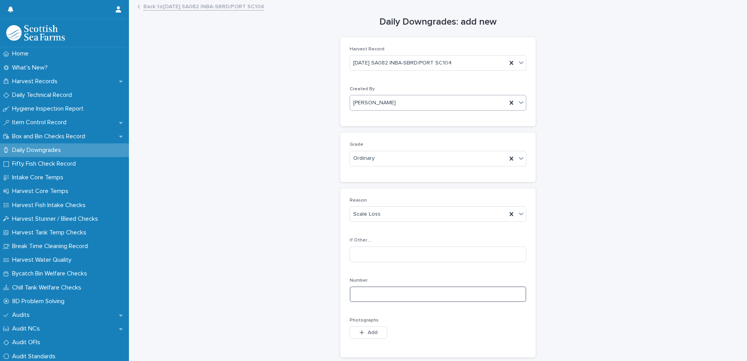
click at [358, 298] on input at bounding box center [438, 294] width 177 height 16
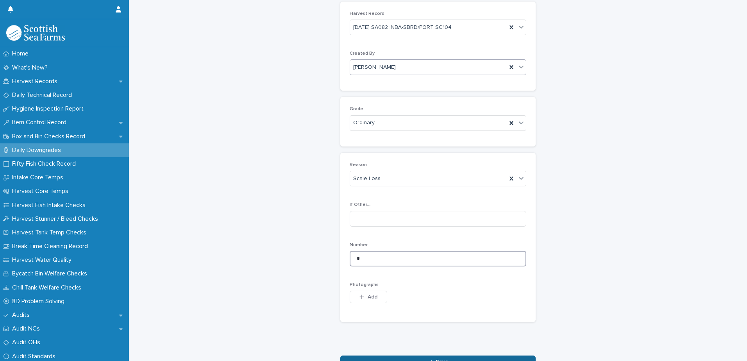
scroll to position [87, 0]
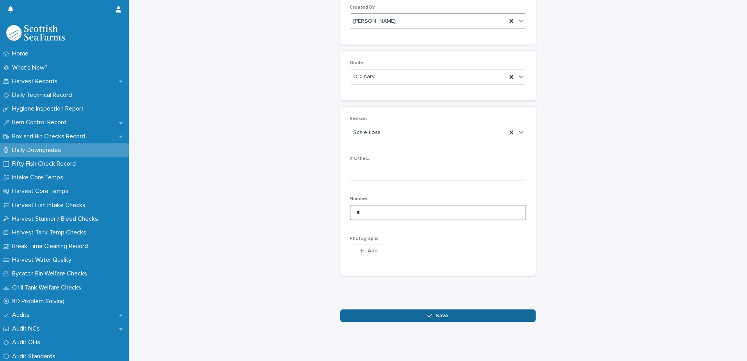
type input "*"
click at [369, 310] on button "Save" at bounding box center [437, 315] width 195 height 12
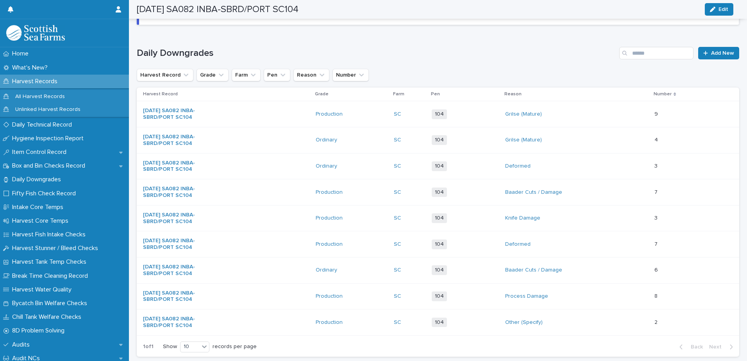
scroll to position [88, 0]
click at [724, 55] on span "Add New" at bounding box center [722, 52] width 23 height 5
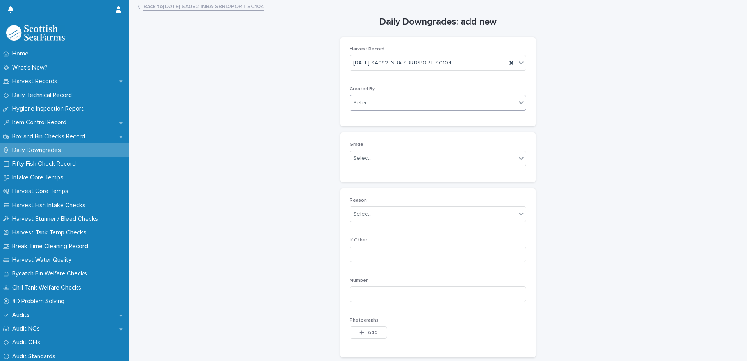
click at [357, 102] on div "Select..." at bounding box center [363, 103] width 20 height 8
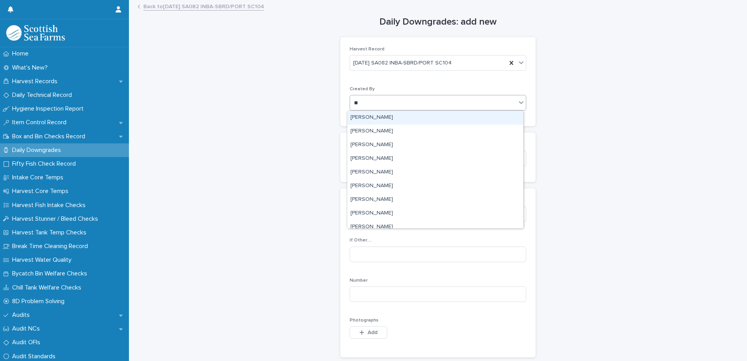
type input "***"
click at [365, 118] on div "[PERSON_NAME]" at bounding box center [435, 118] width 176 height 14
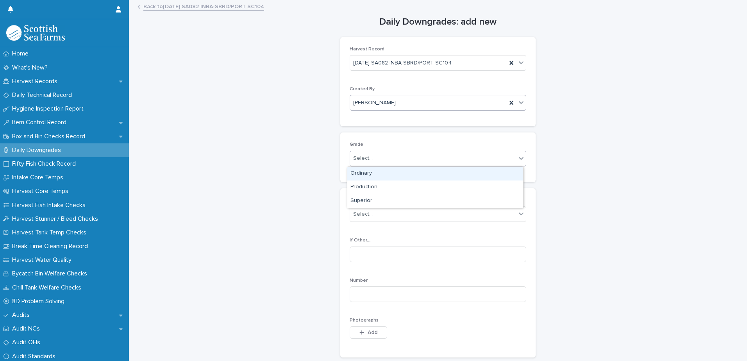
click at [363, 157] on div "Select..." at bounding box center [363, 158] width 20 height 8
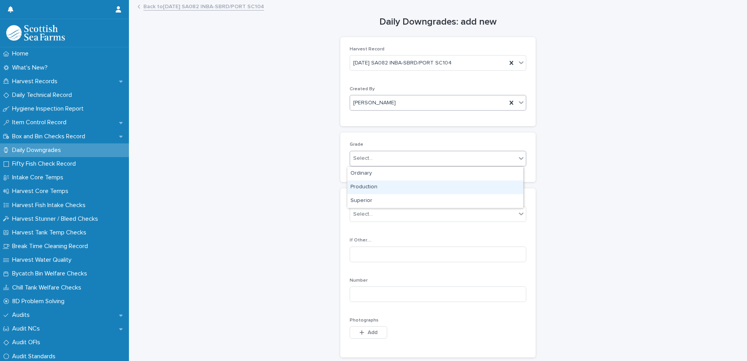
click at [366, 189] on div "Production" at bounding box center [435, 187] width 176 height 14
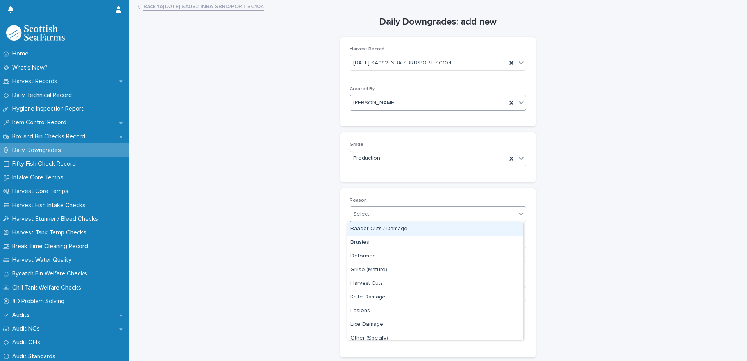
click at [360, 218] on div "Select..." at bounding box center [363, 214] width 20 height 8
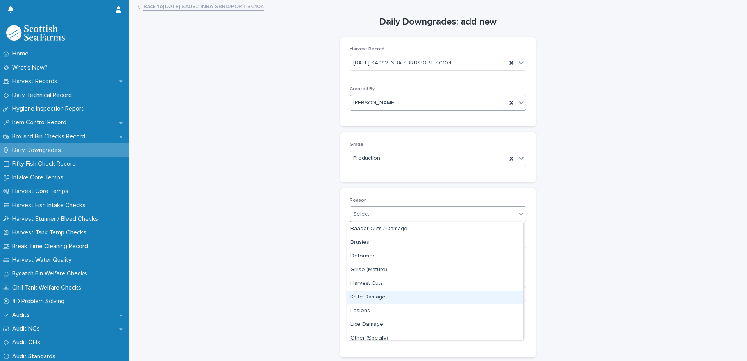
scroll to position [39, 0]
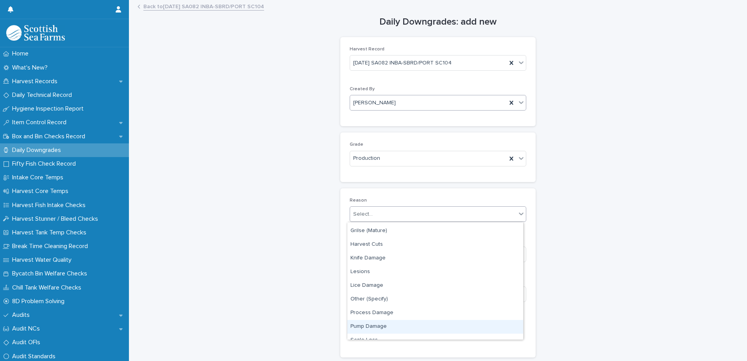
click at [362, 328] on div "Pump Damage" at bounding box center [435, 327] width 176 height 14
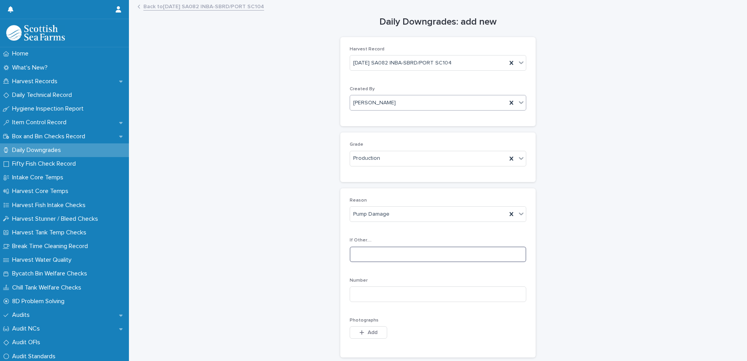
click at [354, 255] on input at bounding box center [438, 254] width 177 height 16
click at [357, 293] on input at bounding box center [438, 294] width 177 height 16
type input "*"
click at [360, 338] on button "Add" at bounding box center [368, 332] width 37 height 12
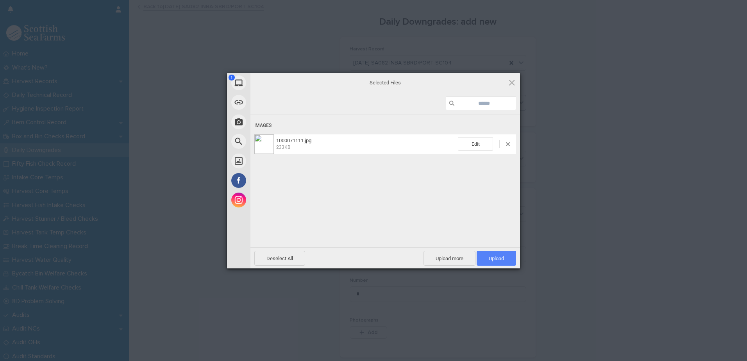
click at [492, 259] on span "Upload 1" at bounding box center [496, 258] width 15 height 6
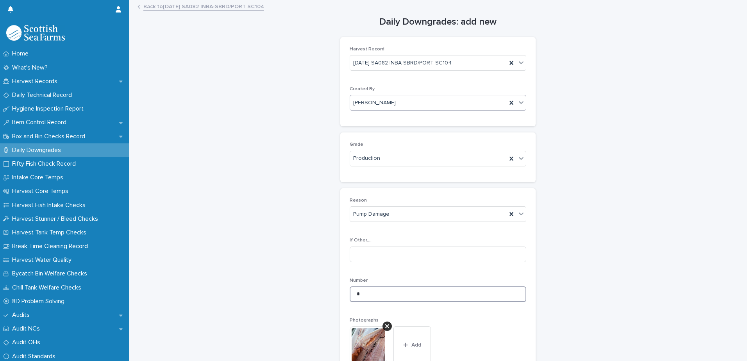
click at [362, 288] on input "*" at bounding box center [438, 294] width 177 height 16
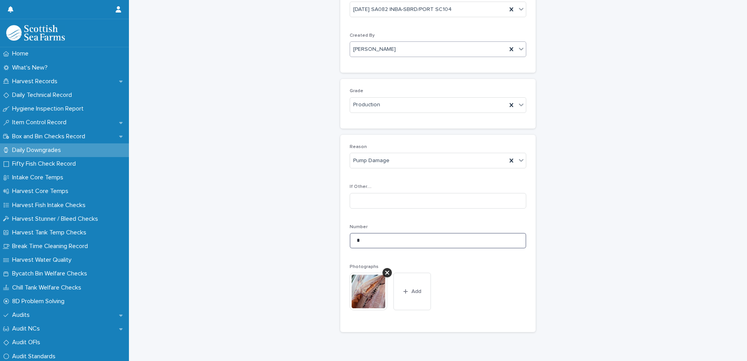
scroll to position [116, 0]
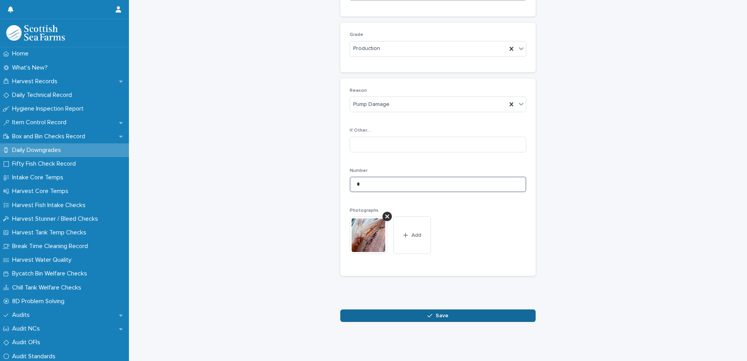
type input "*"
click at [357, 309] on button "Save" at bounding box center [437, 315] width 195 height 12
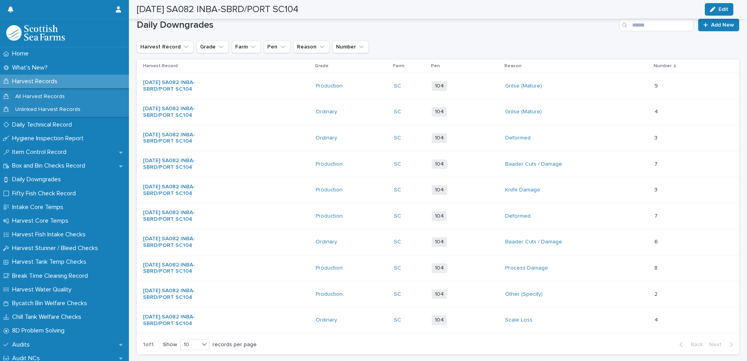
scroll to position [116, 0]
click at [698, 26] on link "Add New" at bounding box center [718, 24] width 41 height 12
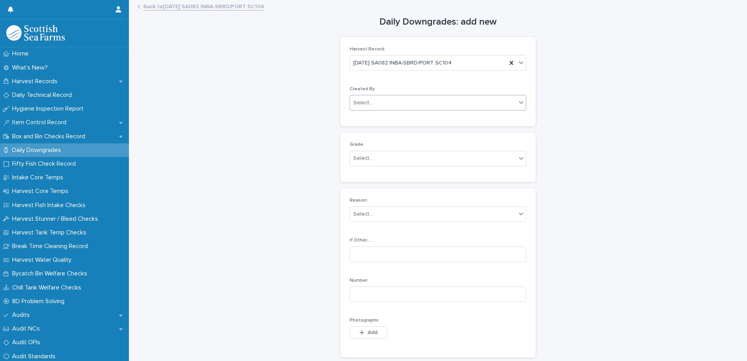
click at [365, 103] on div "Select..." at bounding box center [363, 103] width 20 height 8
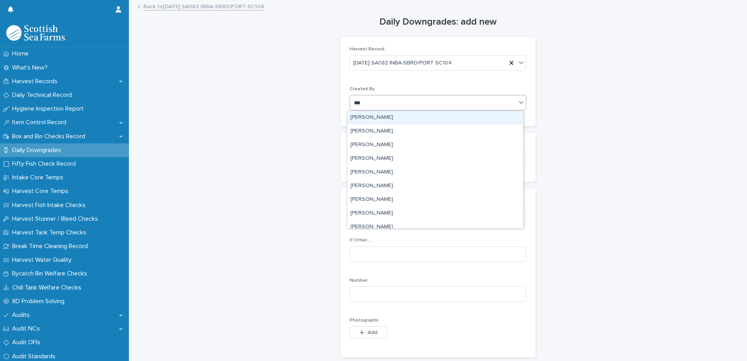
type input "****"
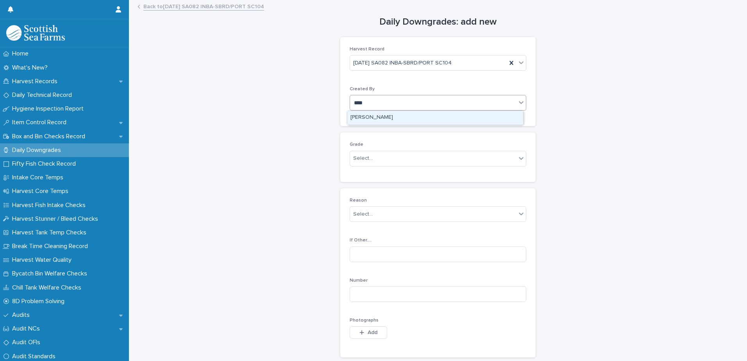
click at [368, 118] on div "[PERSON_NAME]" at bounding box center [435, 118] width 176 height 14
drag, startPoint x: 361, startPoint y: 155, endPoint x: 366, endPoint y: 165, distance: 11.7
click at [361, 156] on div "Select..." at bounding box center [363, 158] width 20 height 8
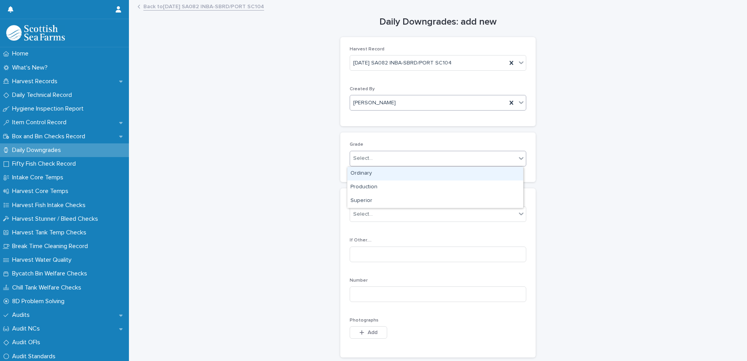
click at [368, 173] on div "Ordinary" at bounding box center [435, 174] width 176 height 14
click at [359, 212] on div "Select..." at bounding box center [363, 214] width 20 height 8
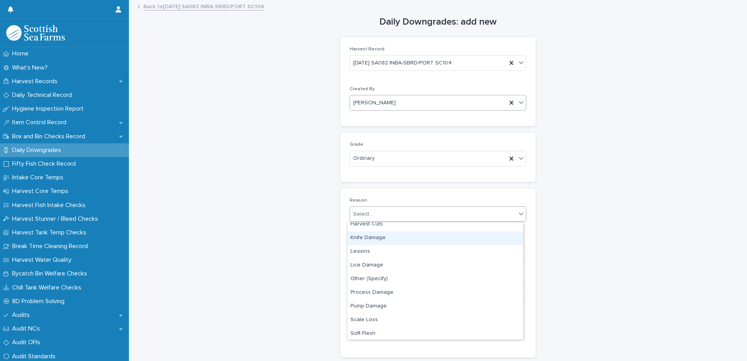
scroll to position [115, 0]
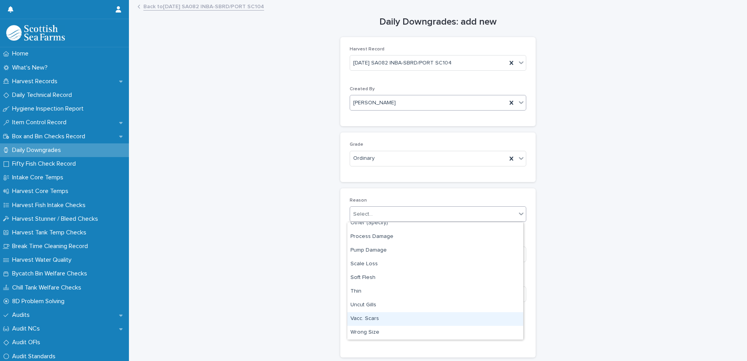
drag, startPoint x: 367, startPoint y: 312, endPoint x: 371, endPoint y: 317, distance: 6.4
click at [369, 317] on div "Vacc. Scars" at bounding box center [435, 319] width 176 height 14
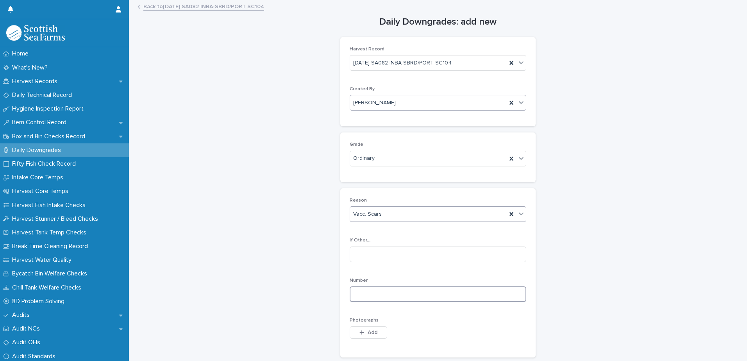
click at [370, 294] on input at bounding box center [438, 294] width 177 height 16
type input "*"
click at [364, 327] on button "Add" at bounding box center [368, 332] width 37 height 12
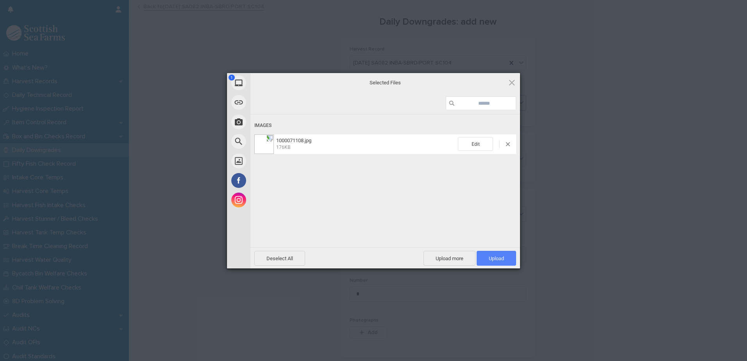
click at [484, 257] on span "Upload 1" at bounding box center [495, 258] width 39 height 15
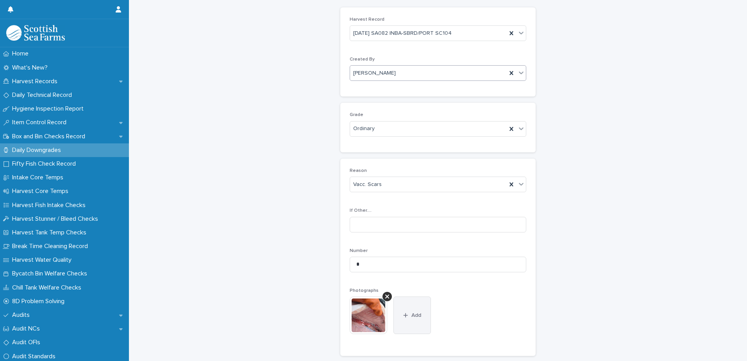
scroll to position [116, 0]
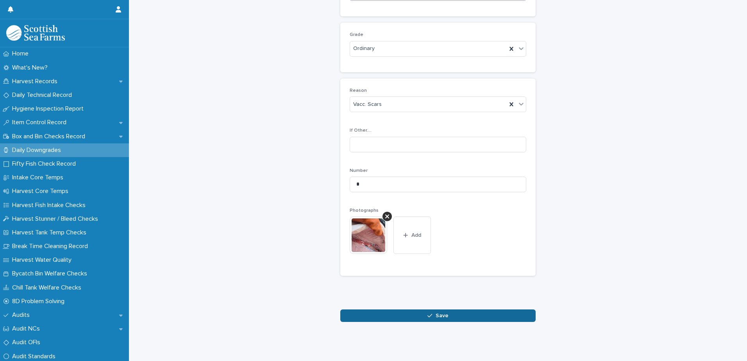
click at [403, 309] on button "Save" at bounding box center [437, 315] width 195 height 12
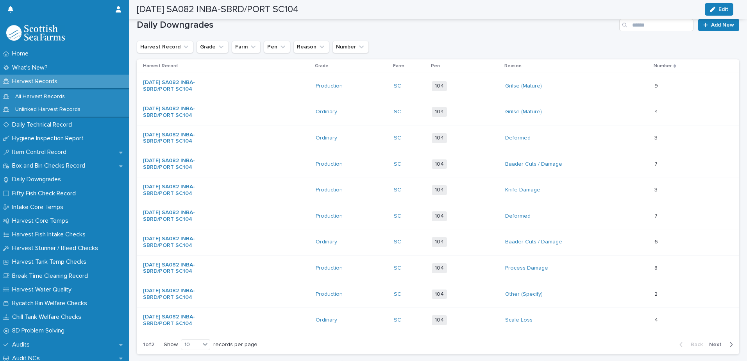
scroll to position [116, 0]
click at [717, 345] on span "Next" at bounding box center [717, 343] width 17 height 5
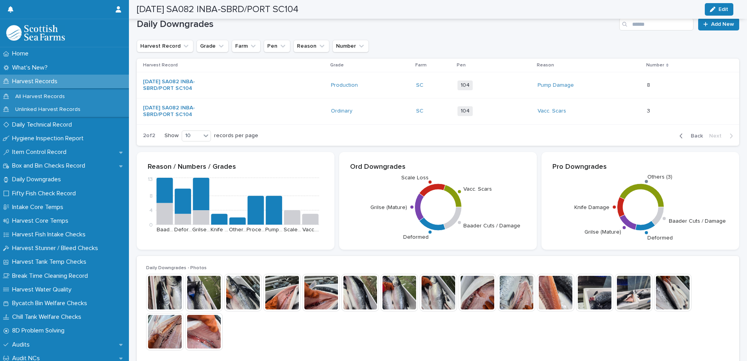
scroll to position [12, 0]
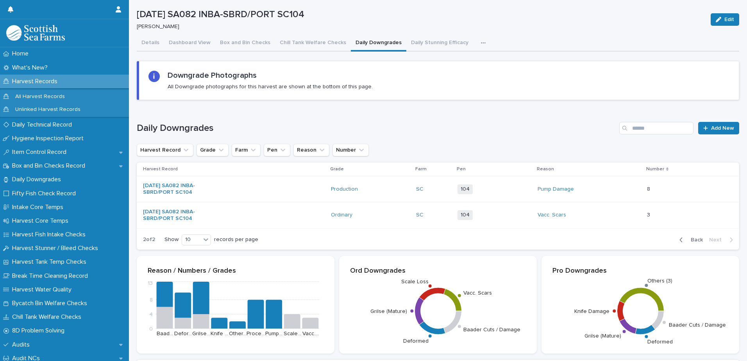
click at [476, 43] on button "button" at bounding box center [484, 43] width 17 height 16
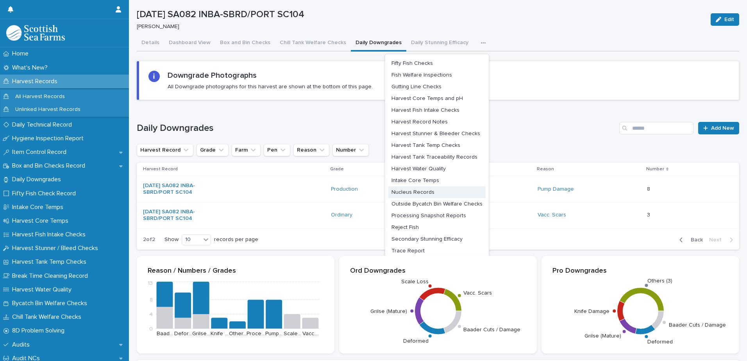
click at [418, 190] on span "Nucleus Records" at bounding box center [412, 191] width 43 height 5
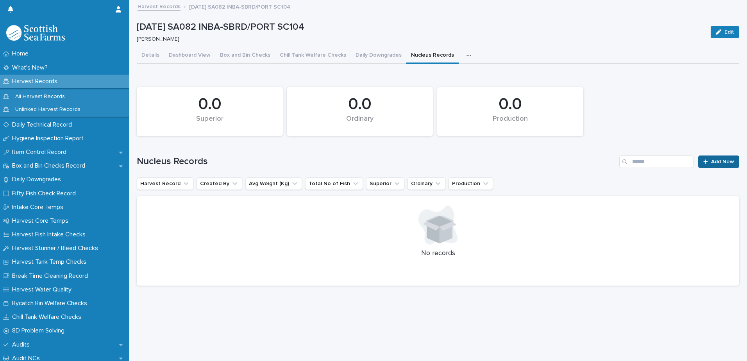
click at [709, 165] on link "Add New" at bounding box center [718, 161] width 41 height 12
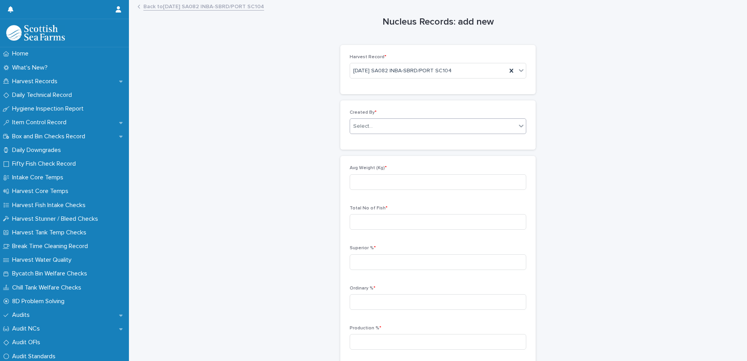
click at [385, 124] on div "Select..." at bounding box center [433, 126] width 166 height 13
type input "*****"
click at [366, 139] on div "[PERSON_NAME]" at bounding box center [435, 141] width 176 height 14
click at [359, 183] on input at bounding box center [438, 182] width 177 height 16
type input "****"
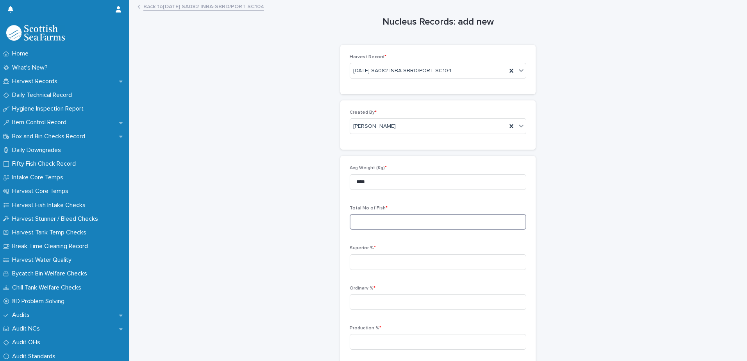
click at [363, 226] on input at bounding box center [438, 222] width 177 height 16
type input "****"
click at [371, 264] on input at bounding box center [438, 262] width 177 height 16
type input "*****"
click at [367, 303] on input at bounding box center [438, 302] width 177 height 16
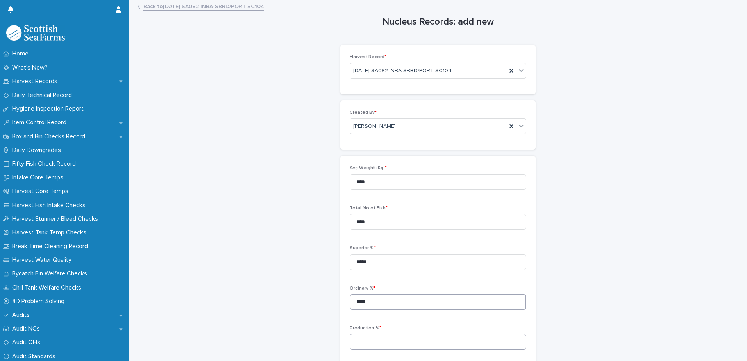
type input "****"
click at [360, 340] on input at bounding box center [438, 342] width 177 height 16
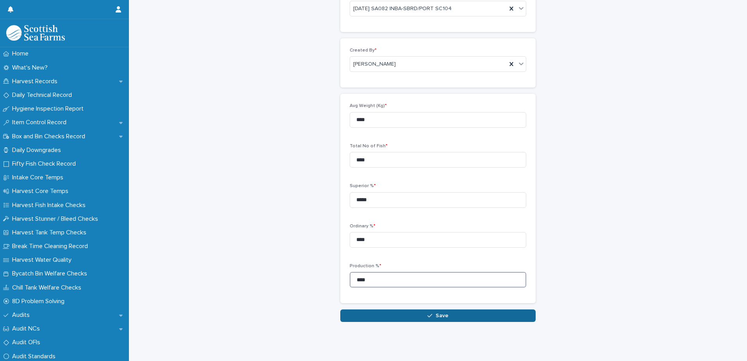
type input "****"
click at [382, 309] on button "Save" at bounding box center [437, 315] width 195 height 12
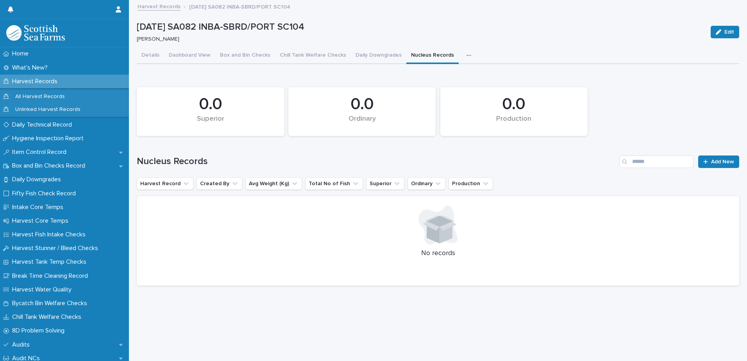
scroll to position [6, 0]
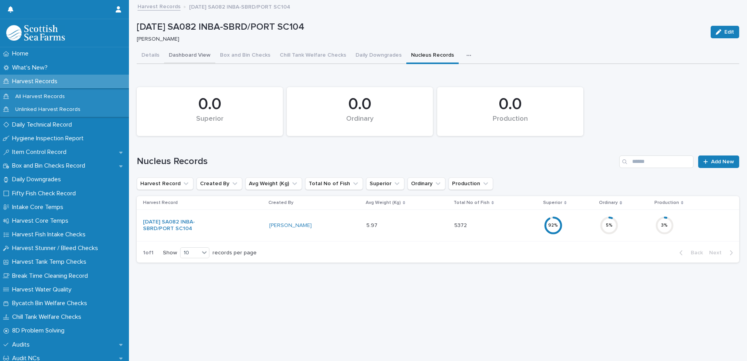
click at [199, 48] on div "Details Dashboard View Box and Bin Checks Chill Tank Welfare Checks Daily Downg…" at bounding box center [438, 158] width 602 height 221
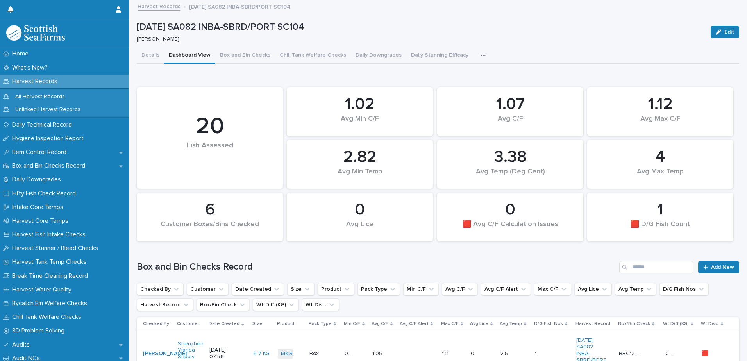
click at [481, 57] on icon "button" at bounding box center [483, 55] width 5 height 5
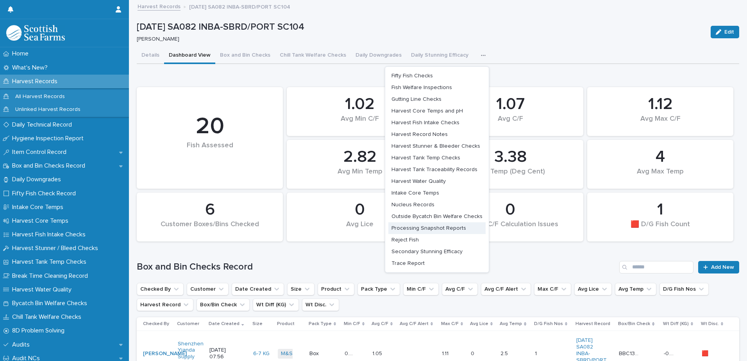
click at [434, 228] on span "Processing Snapshot Reports" at bounding box center [428, 227] width 75 height 5
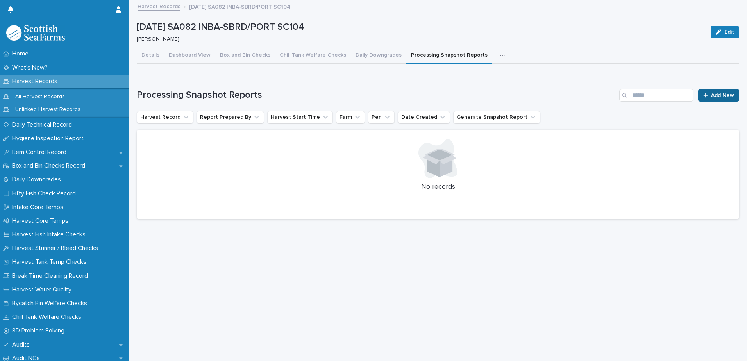
click at [723, 95] on span "Add New" at bounding box center [722, 95] width 23 height 5
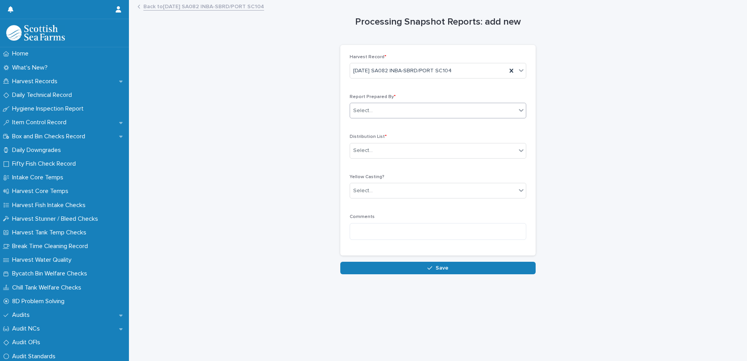
click at [367, 118] on div "Select..." at bounding box center [438, 111] width 177 height 16
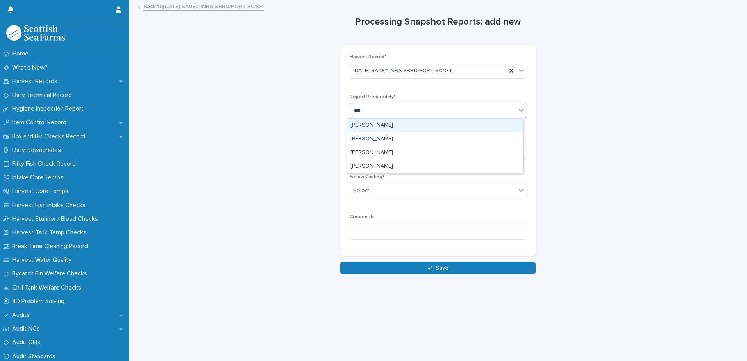
type input "****"
click at [381, 127] on div "[PERSON_NAME]" at bounding box center [435, 126] width 176 height 14
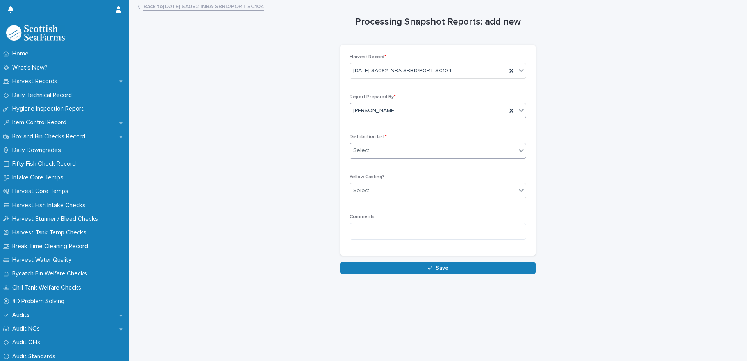
click at [364, 152] on div "Select..." at bounding box center [363, 150] width 20 height 8
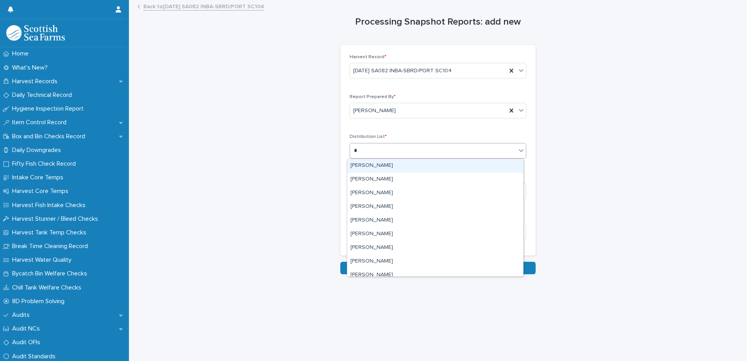
type input "**"
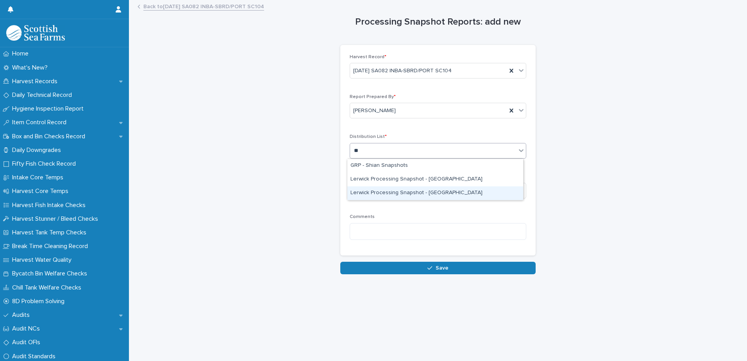
click at [411, 193] on div "Lerwick Processing Snapshot - [GEOGRAPHIC_DATA]" at bounding box center [435, 193] width 176 height 14
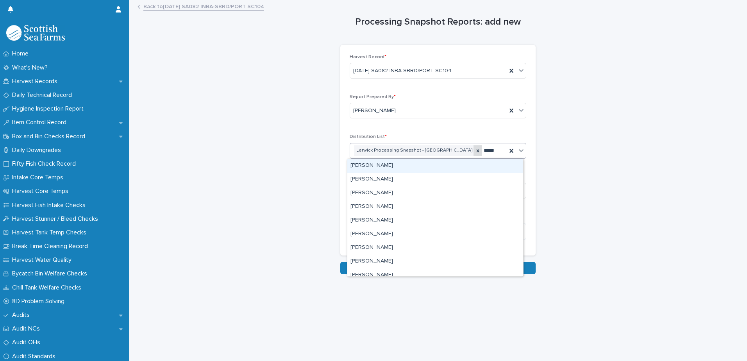
type input "******"
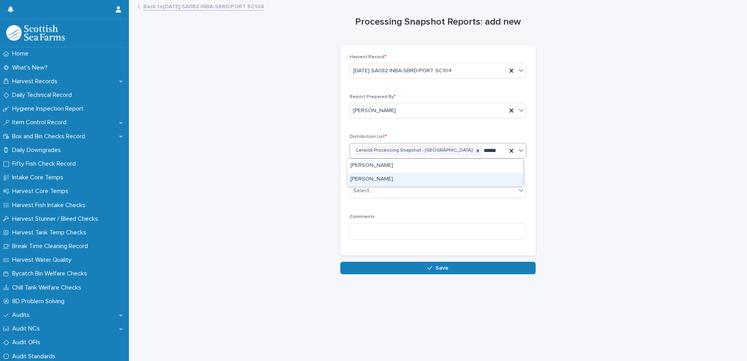
click at [370, 183] on div "[PERSON_NAME]" at bounding box center [435, 180] width 176 height 14
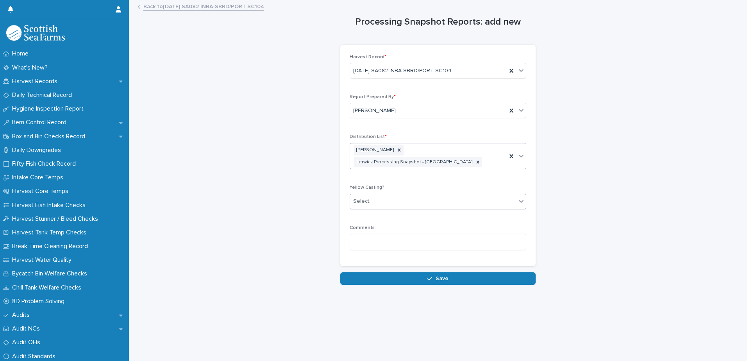
click at [366, 197] on div "Select..." at bounding box center [363, 201] width 20 height 8
click at [369, 205] on span "🟥 Yellow Casting" at bounding box center [374, 205] width 48 height 9
click at [362, 235] on textarea at bounding box center [438, 242] width 177 height 17
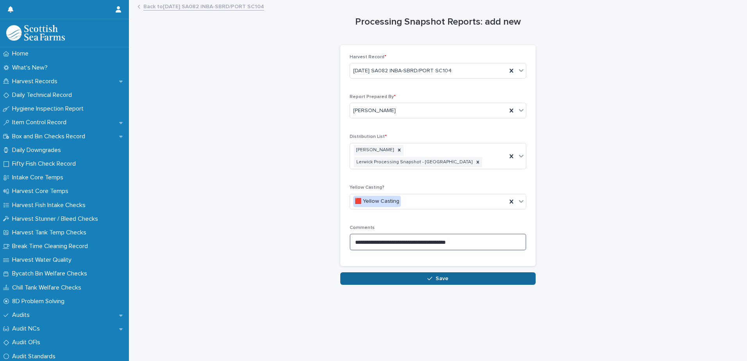
type textarea "**********"
click at [431, 276] on div "button" at bounding box center [431, 278] width 8 height 5
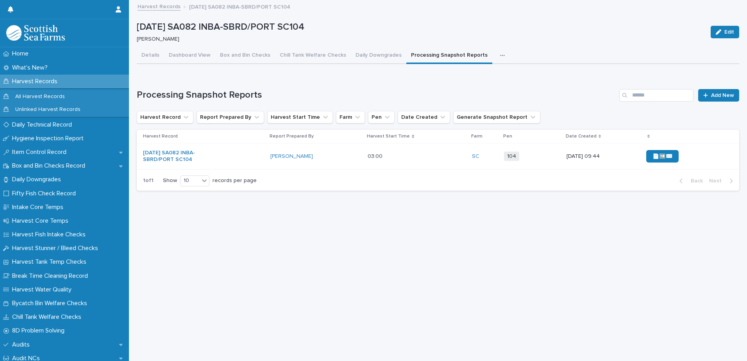
click at [684, 157] on div "📄➡️✉️" at bounding box center [674, 156] width 56 height 12
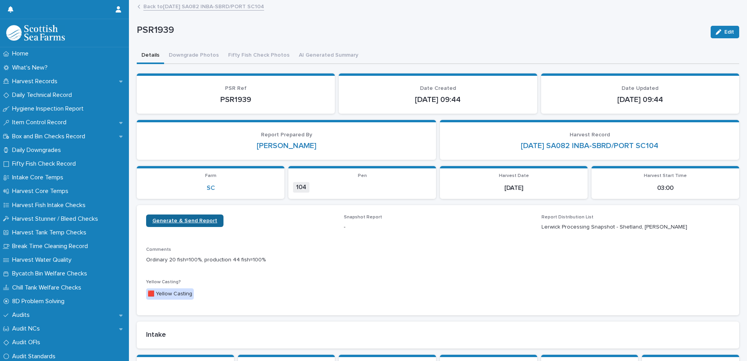
click at [187, 222] on span "Generate & Send Report" at bounding box center [184, 220] width 65 height 5
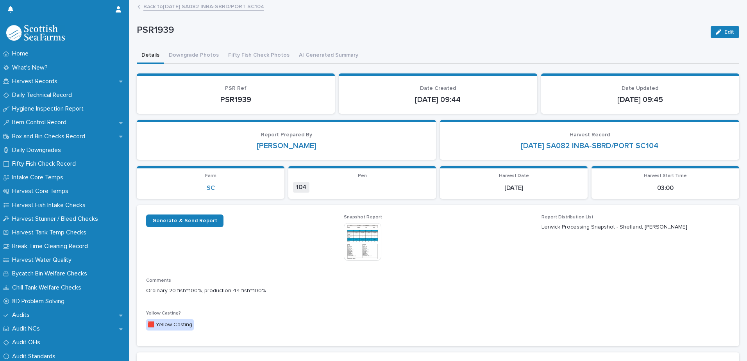
click at [167, 4] on link "Back to [DATE] SA082 INBA-SBRD/PORT SC104" at bounding box center [203, 6] width 121 height 9
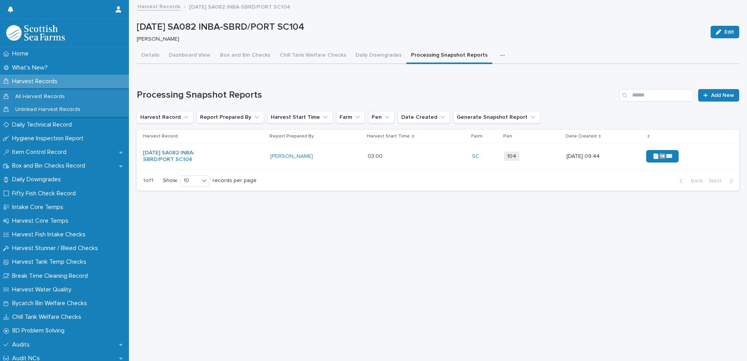
click at [500, 53] on icon "button" at bounding box center [502, 55] width 5 height 5
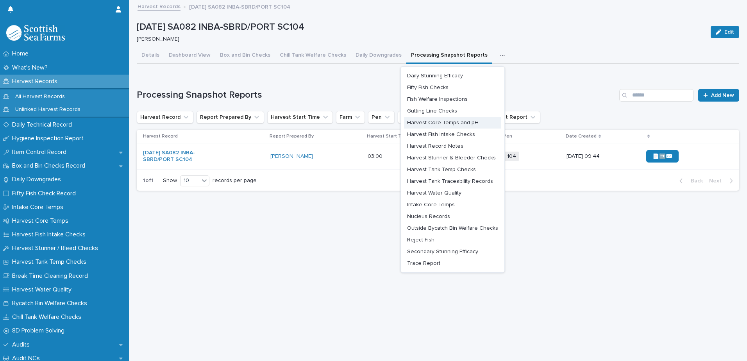
click at [455, 124] on span "Harvest Core Temps and pH" at bounding box center [442, 122] width 71 height 5
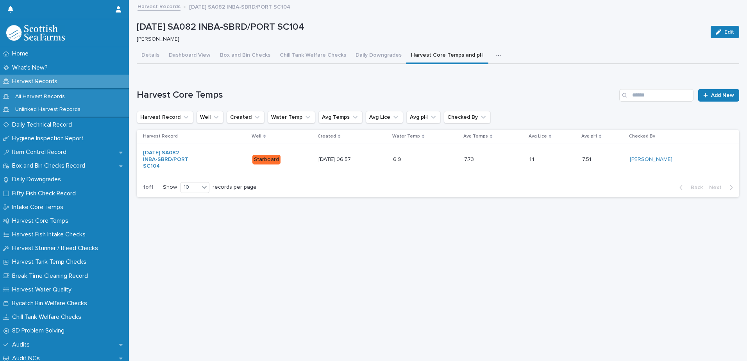
click at [496, 53] on icon "button" at bounding box center [498, 55] width 5 height 5
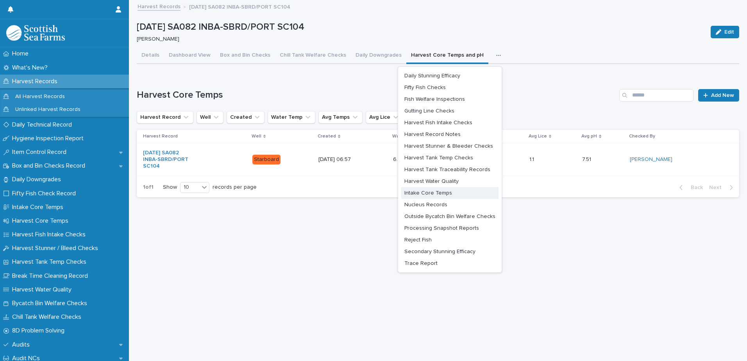
click at [422, 191] on span "Intake Core Temps" at bounding box center [428, 192] width 48 height 5
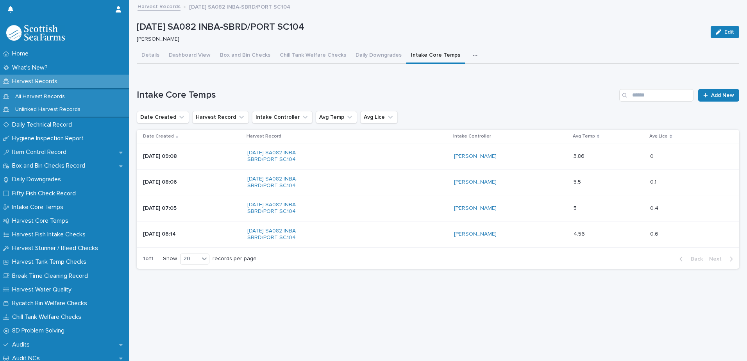
click at [468, 52] on button "button" at bounding box center [476, 56] width 17 height 16
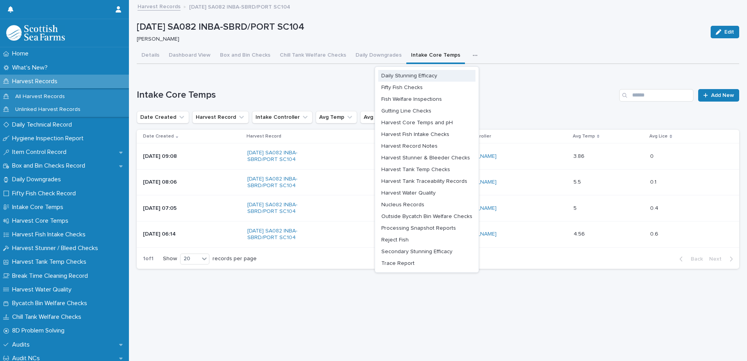
click at [399, 75] on span "Daily Stunning Efficacy" at bounding box center [409, 75] width 56 height 5
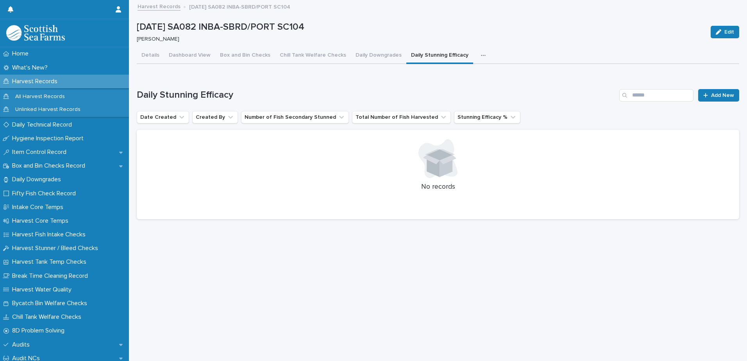
click at [481, 56] on icon "button" at bounding box center [483, 55] width 5 height 5
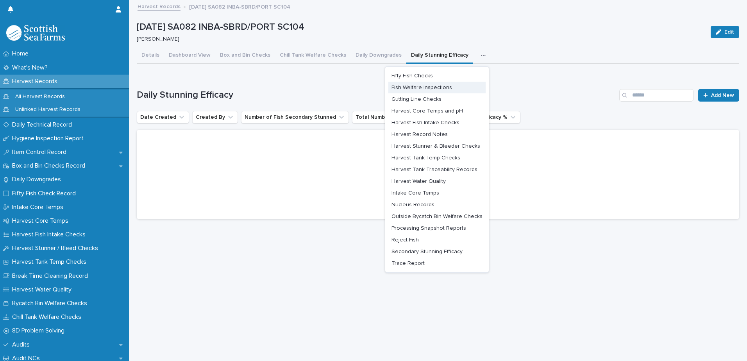
click at [428, 89] on span "Fish Welfare Inspections" at bounding box center [421, 87] width 61 height 5
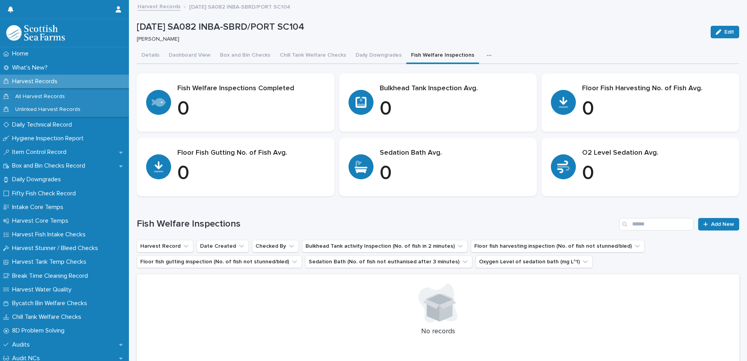
click at [487, 54] on icon "button" at bounding box center [489, 55] width 5 height 5
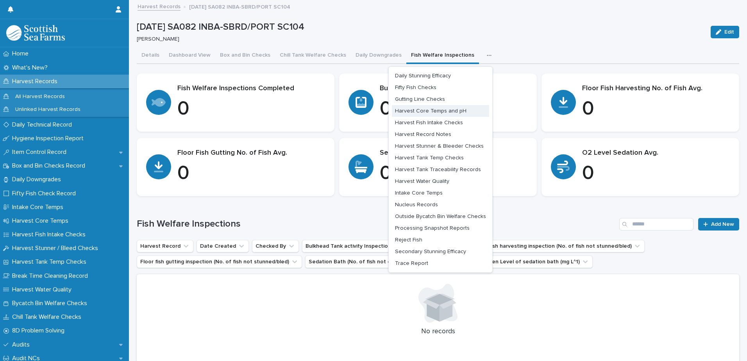
click at [417, 112] on span "Harvest Core Temps and pH" at bounding box center [430, 110] width 71 height 5
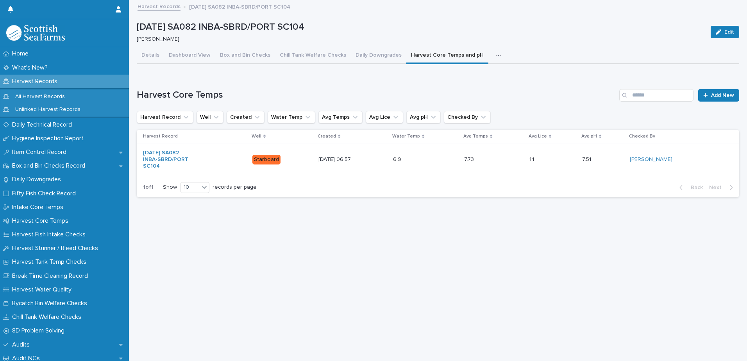
drag, startPoint x: 486, startPoint y: 55, endPoint x: 475, endPoint y: 71, distance: 19.6
click at [496, 55] on icon "button" at bounding box center [498, 55] width 5 height 5
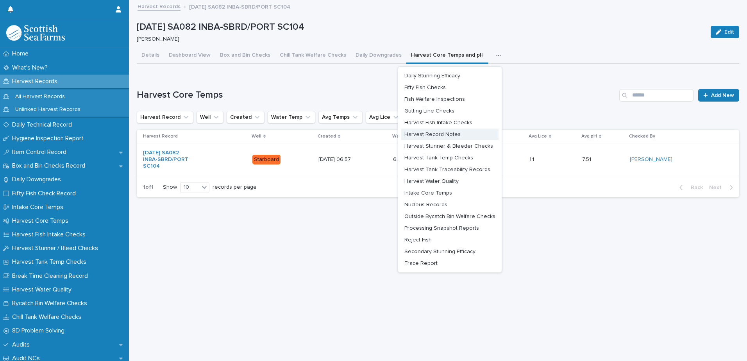
click at [426, 136] on span "Harvest Record Notes" at bounding box center [432, 134] width 56 height 5
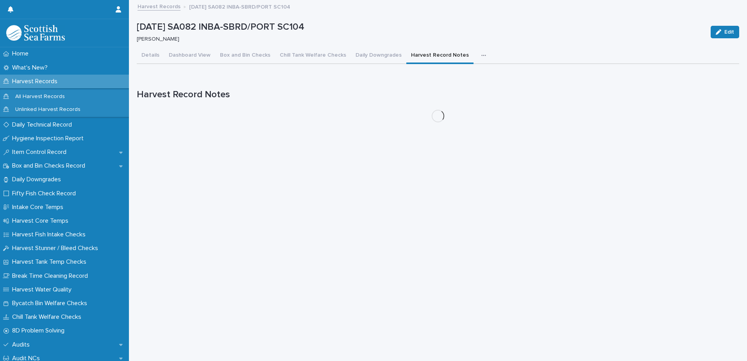
click at [481, 54] on icon "button" at bounding box center [483, 55] width 5 height 5
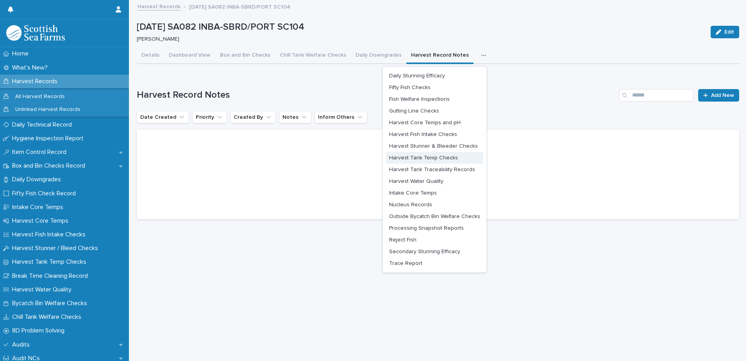
click at [405, 159] on span "Harvest Tank Temp Checks" at bounding box center [423, 157] width 69 height 5
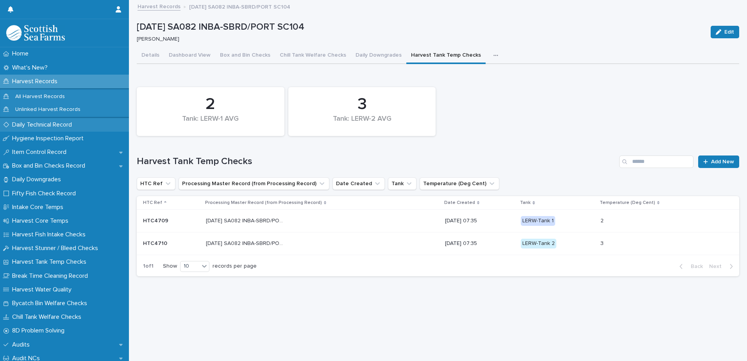
click at [40, 123] on p "Daily Technical Record" at bounding box center [43, 124] width 69 height 7
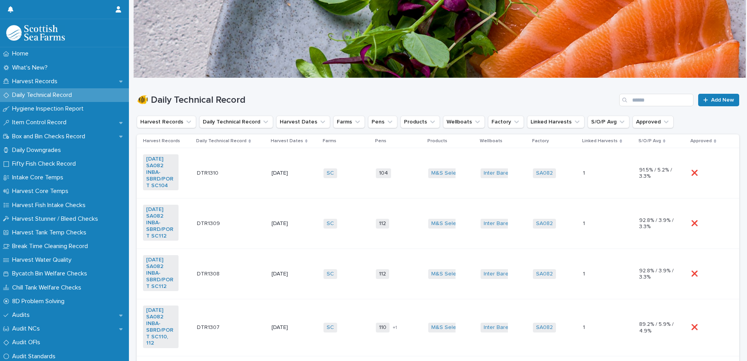
click at [401, 185] on td "104 + 0" at bounding box center [399, 173] width 52 height 50
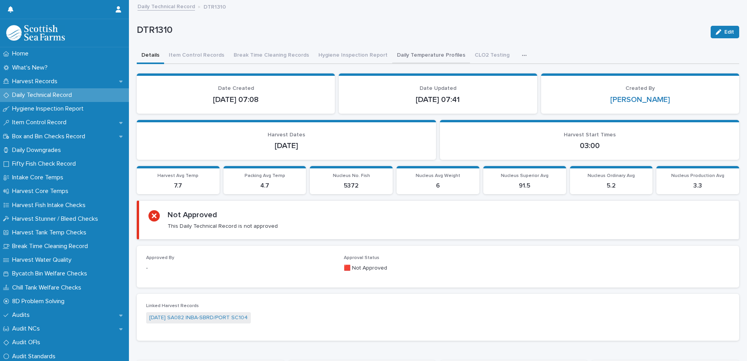
click at [412, 55] on button "Daily Temperature Profiles" at bounding box center [431, 56] width 78 height 16
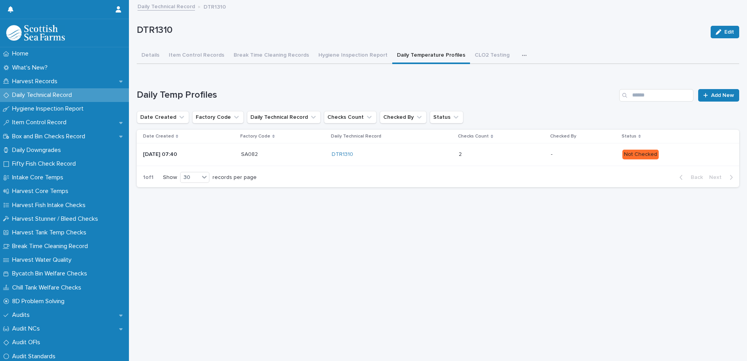
click at [527, 156] on p at bounding box center [493, 154] width 68 height 7
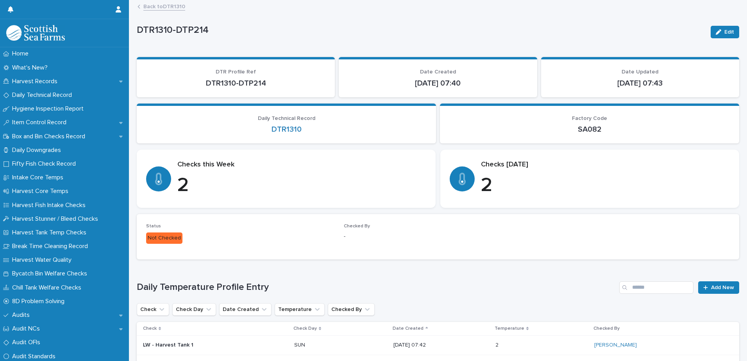
scroll to position [86, 0]
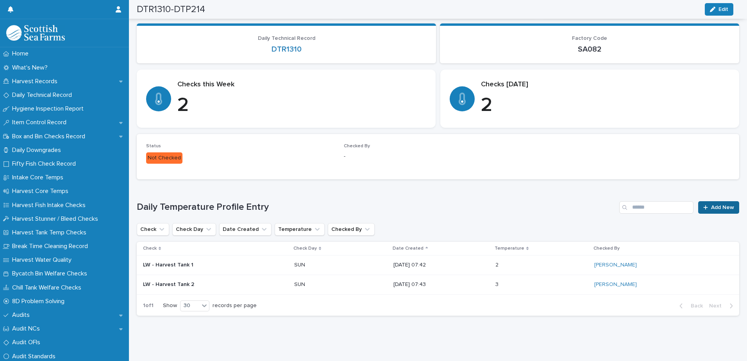
click at [711, 205] on span "Add New" at bounding box center [722, 207] width 23 height 5
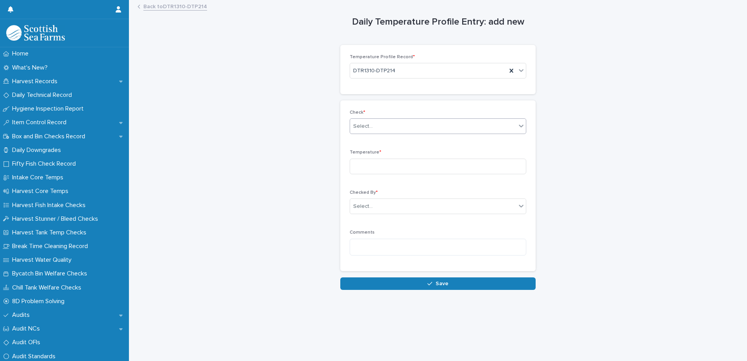
click at [365, 125] on div "Select..." at bounding box center [363, 126] width 20 height 8
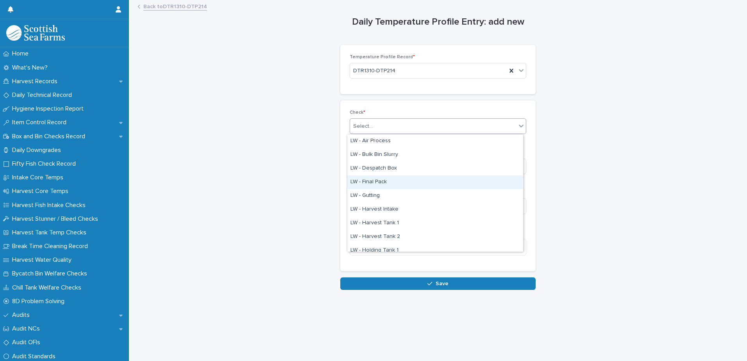
click at [373, 182] on div "LW - Final Pack" at bounding box center [435, 182] width 176 height 14
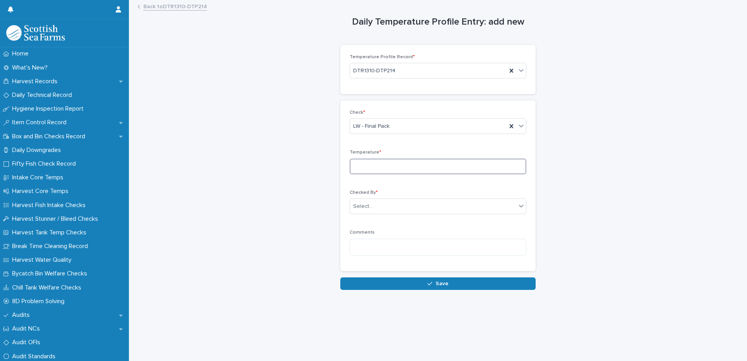
click at [364, 167] on input at bounding box center [438, 167] width 177 height 16
type input "***"
click at [357, 206] on div "Select..." at bounding box center [363, 206] width 20 height 8
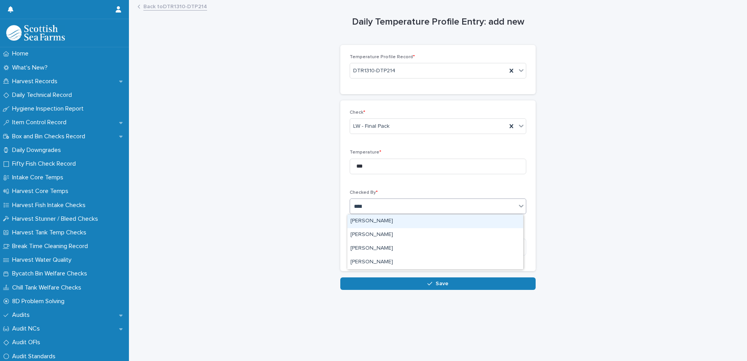
type input "*****"
click at [356, 219] on div "[PERSON_NAME]" at bounding box center [435, 221] width 176 height 14
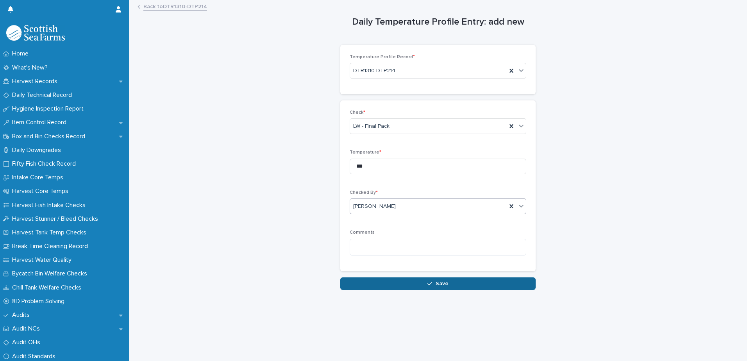
click at [354, 281] on button "Save" at bounding box center [437, 283] width 195 height 12
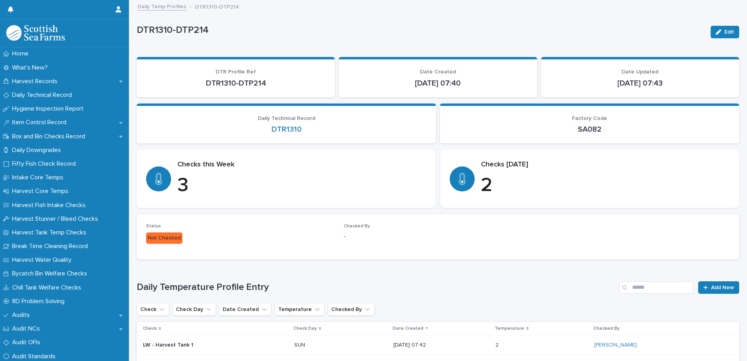
scroll to position [86, 0]
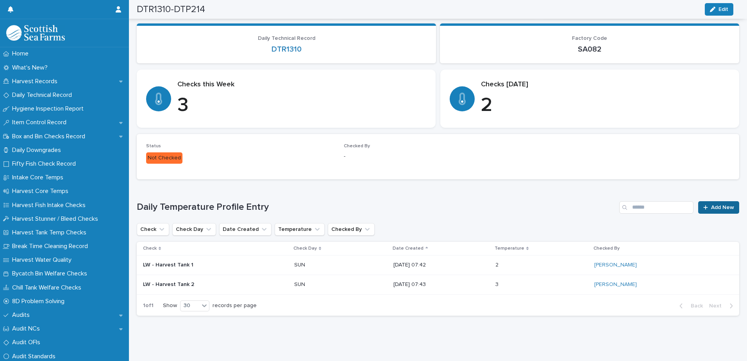
click at [711, 205] on span "Add New" at bounding box center [722, 207] width 23 height 5
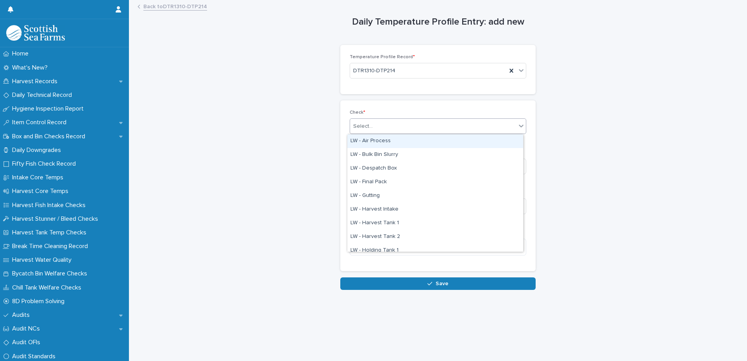
click at [358, 122] on div "Select..." at bounding box center [363, 126] width 20 height 8
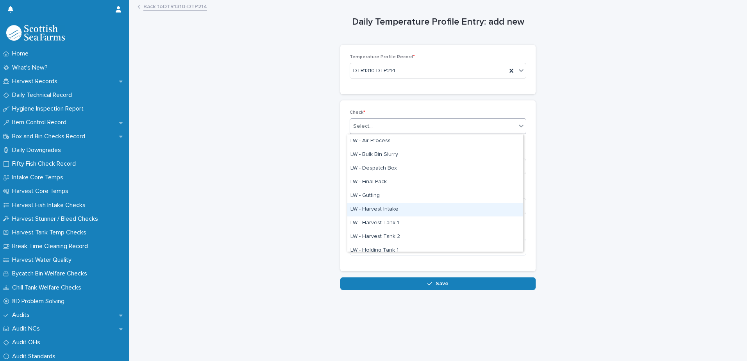
click at [374, 208] on div "LW - Harvest Intake" at bounding box center [435, 210] width 176 height 14
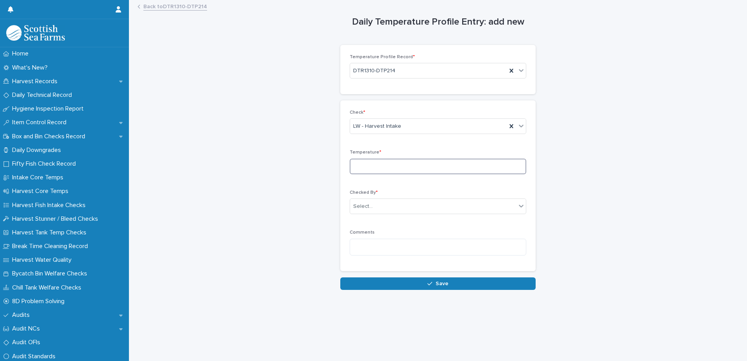
click at [365, 164] on input at bounding box center [438, 167] width 177 height 16
type input "***"
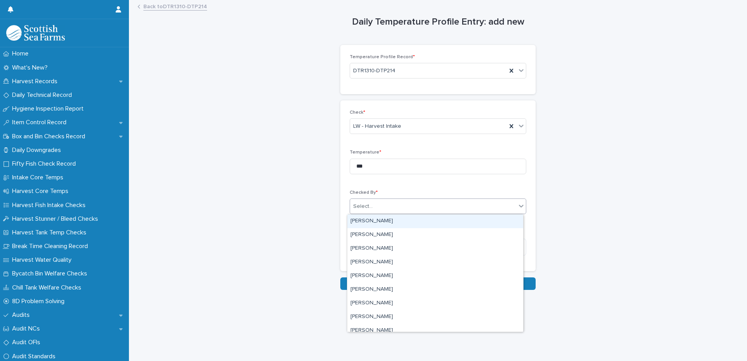
click at [368, 209] on div "Select..." at bounding box center [363, 206] width 20 height 8
type input "***"
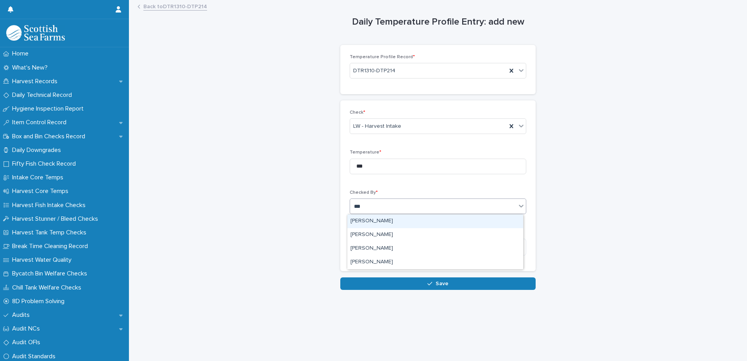
click at [369, 223] on div "[PERSON_NAME]" at bounding box center [435, 221] width 176 height 14
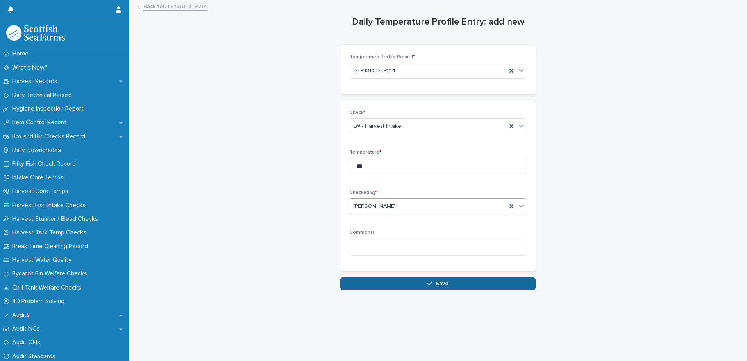
click at [375, 283] on button "Save" at bounding box center [437, 283] width 195 height 12
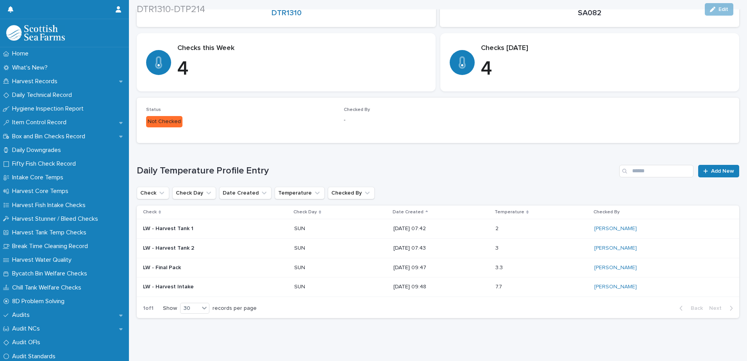
scroll to position [125, 0]
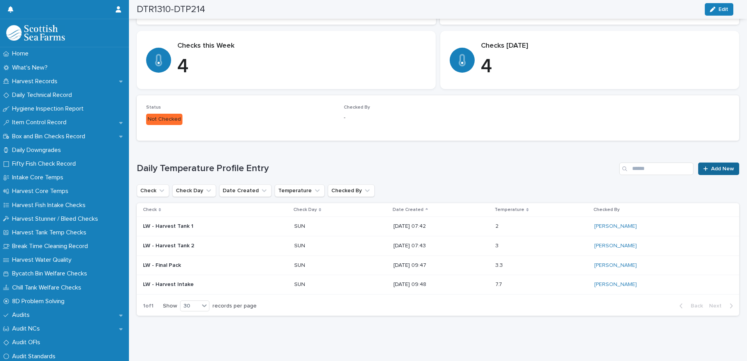
click at [703, 166] on div at bounding box center [707, 168] width 8 height 5
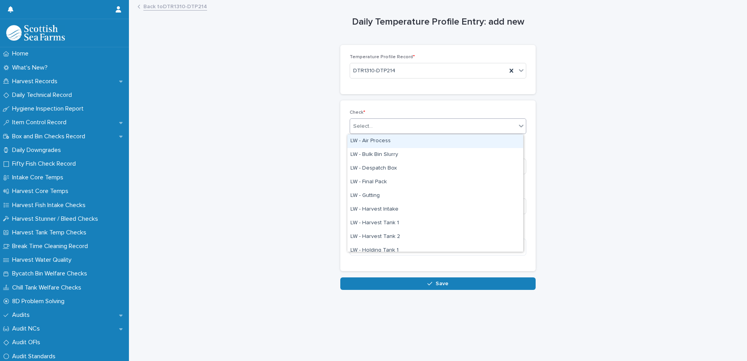
click at [359, 129] on div "Select..." at bounding box center [363, 126] width 20 height 8
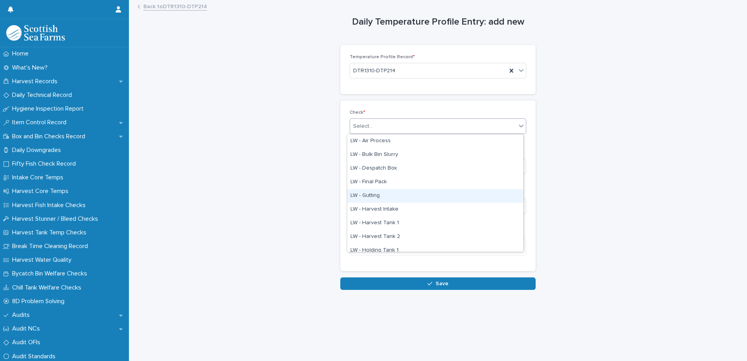
click at [370, 193] on div "LW - Gutting" at bounding box center [435, 196] width 176 height 14
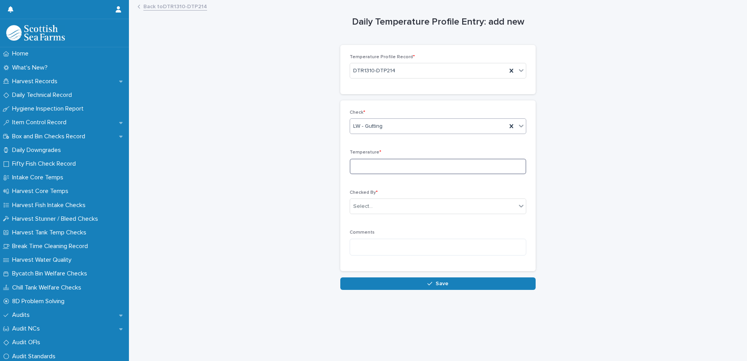
click at [363, 160] on input at bounding box center [438, 167] width 177 height 16
type input "***"
click at [360, 211] on div "Select..." at bounding box center [433, 206] width 166 height 13
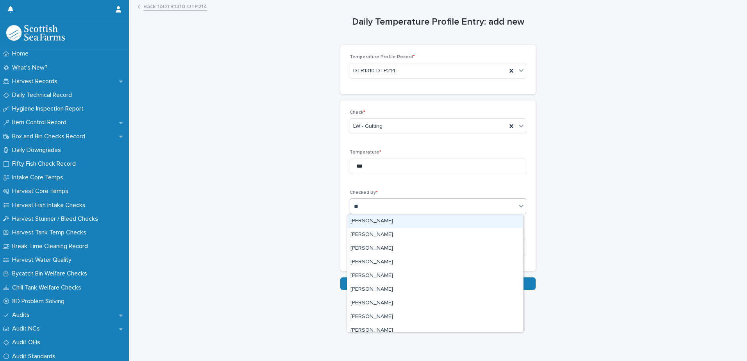
type input "***"
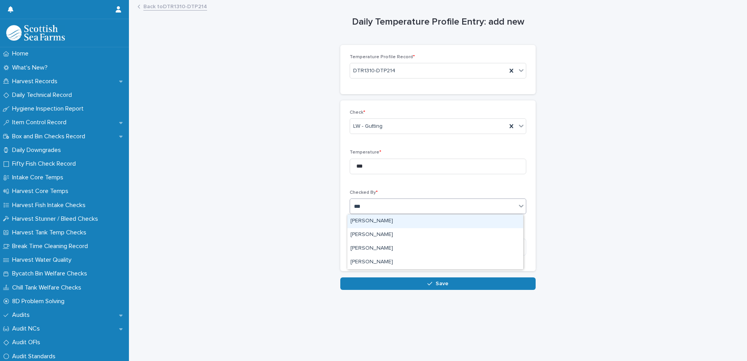
click at [368, 221] on div "[PERSON_NAME]" at bounding box center [435, 221] width 176 height 14
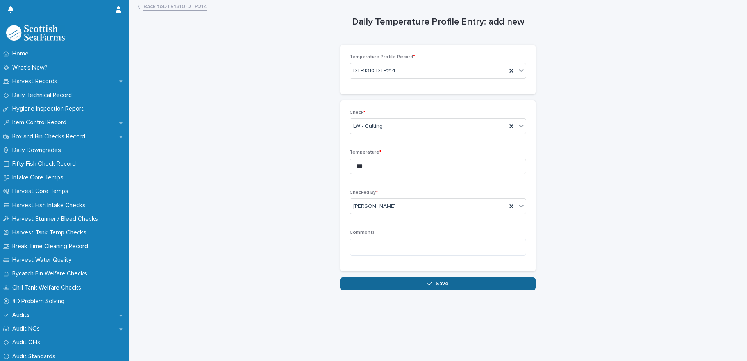
drag, startPoint x: 363, startPoint y: 285, endPoint x: 377, endPoint y: 285, distance: 13.7
click at [364, 285] on button "Save" at bounding box center [437, 283] width 195 height 12
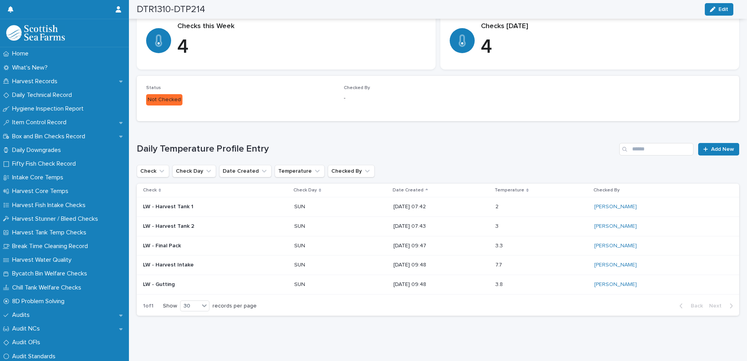
scroll to position [144, 0]
click at [719, 147] on link "Add New" at bounding box center [718, 149] width 41 height 12
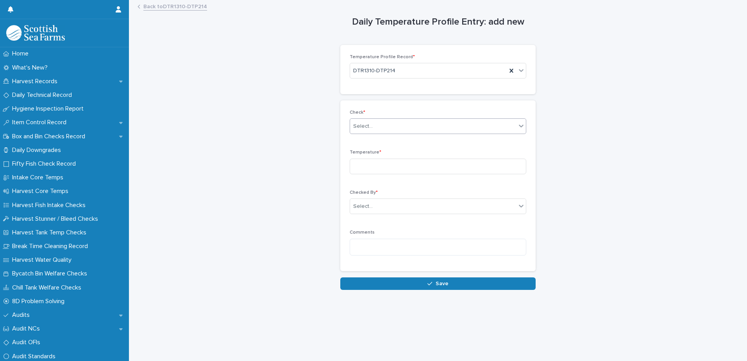
click at [371, 126] on div "Select..." at bounding box center [433, 126] width 166 height 13
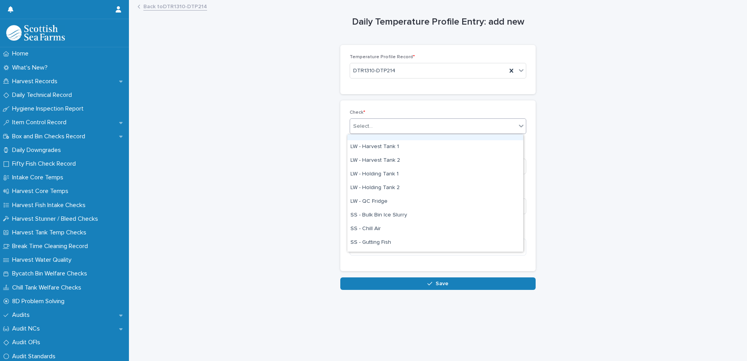
scroll to position [78, 0]
click at [376, 202] on div "LW - QC Fridge" at bounding box center [435, 200] width 176 height 14
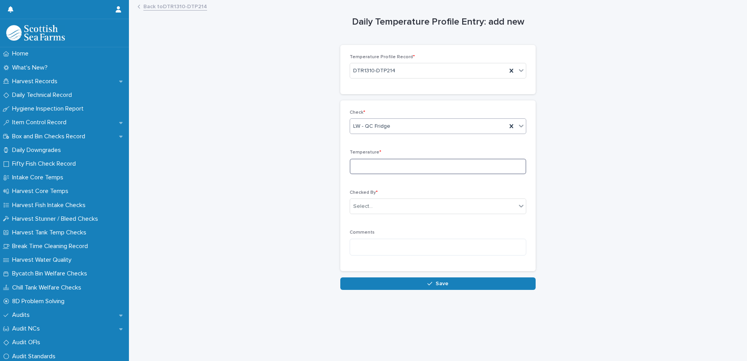
click at [359, 169] on input at bounding box center [438, 167] width 177 height 16
type input "***"
click at [360, 201] on div "Select..." at bounding box center [433, 206] width 166 height 13
type input "***"
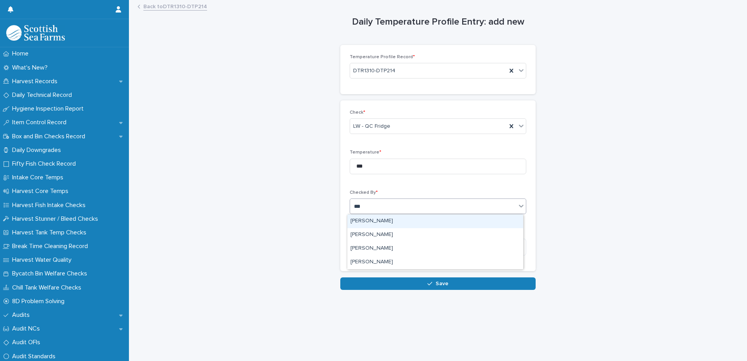
click at [389, 218] on div "[PERSON_NAME]" at bounding box center [435, 221] width 176 height 14
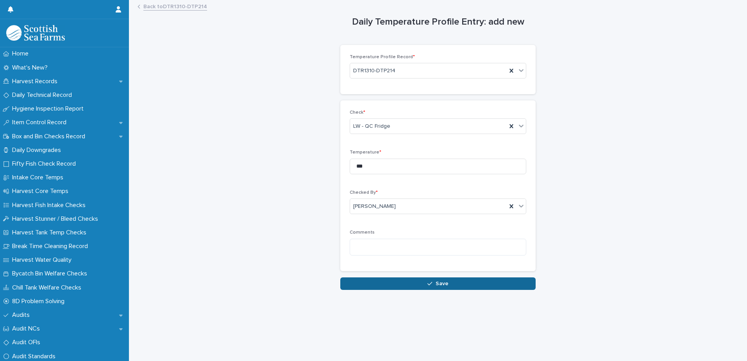
click at [384, 280] on button "Save" at bounding box center [437, 283] width 195 height 12
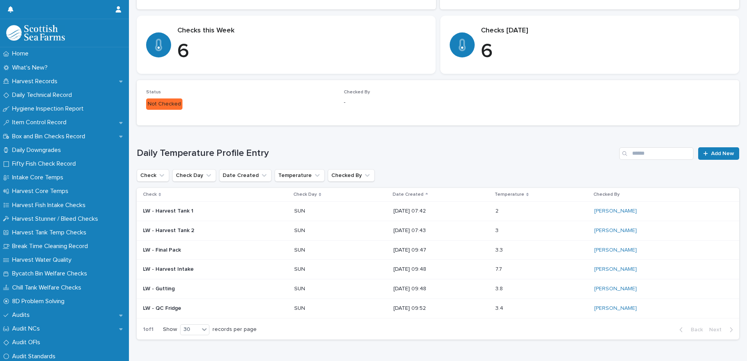
scroll to position [164, 0]
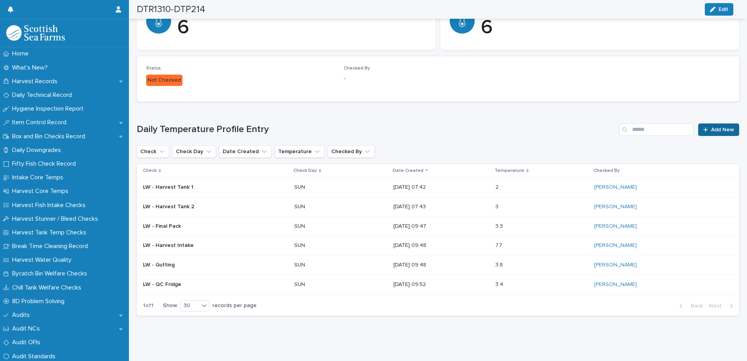
click at [711, 127] on span "Add New" at bounding box center [722, 129] width 23 height 5
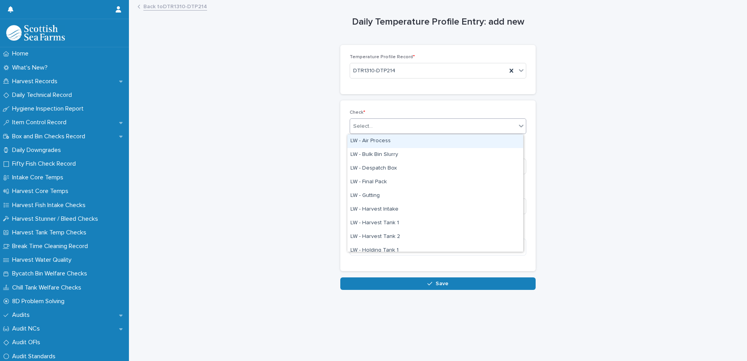
click at [357, 127] on div "Select..." at bounding box center [363, 126] width 20 height 8
click at [385, 248] on div "LW - Holding Tank 1" at bounding box center [435, 251] width 176 height 14
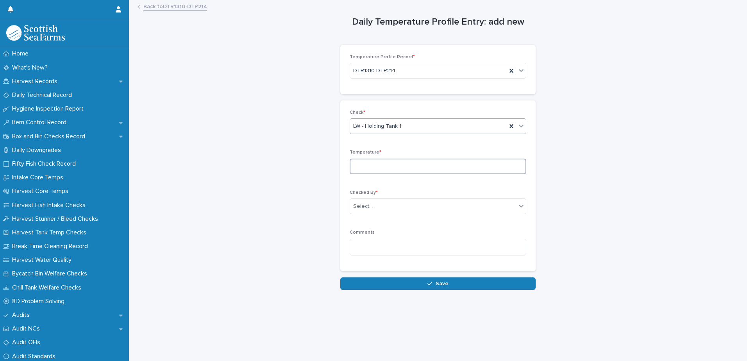
click at [359, 164] on input at bounding box center [438, 167] width 177 height 16
type input "***"
click at [358, 207] on div "Select..." at bounding box center [363, 206] width 20 height 8
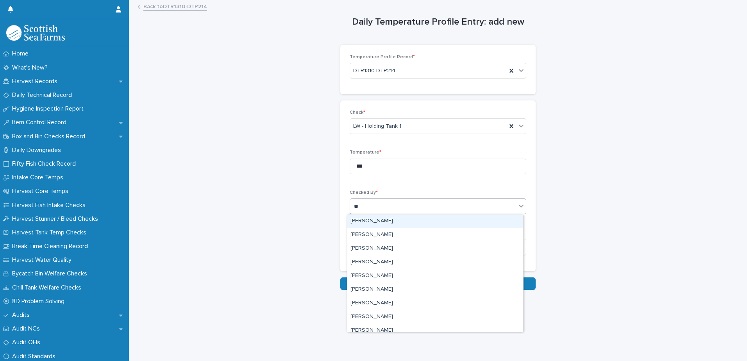
type input "***"
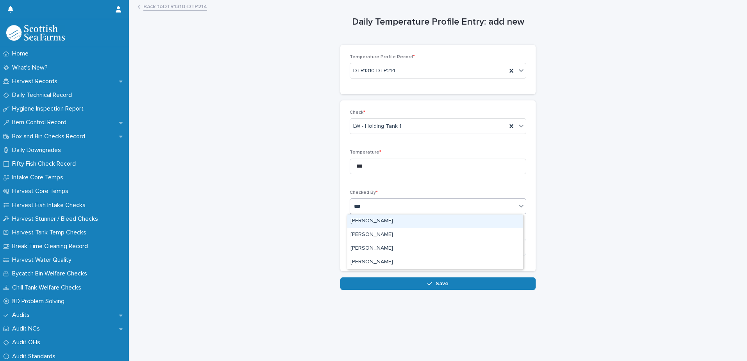
click at [369, 223] on div "[PERSON_NAME]" at bounding box center [435, 221] width 176 height 14
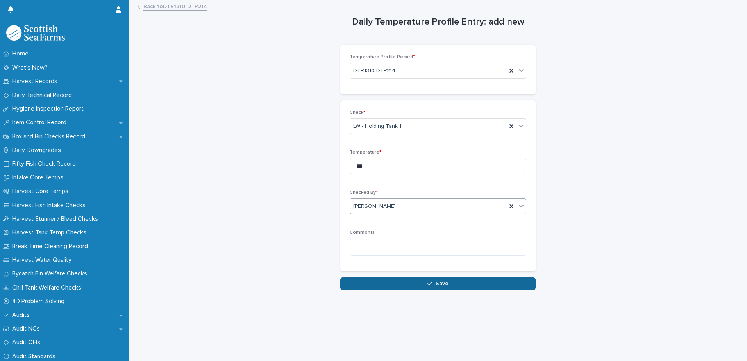
click at [368, 278] on button "Save" at bounding box center [437, 283] width 195 height 12
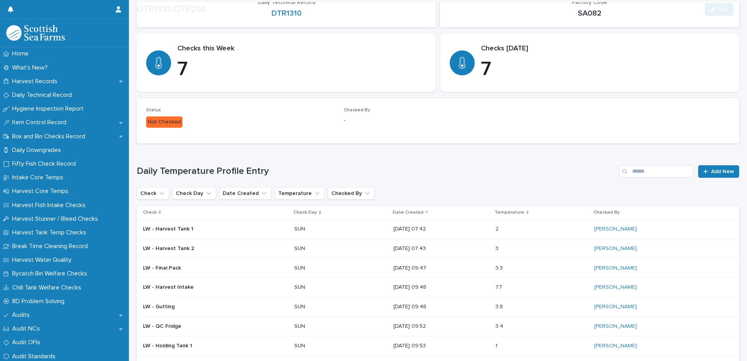
scroll to position [117, 0]
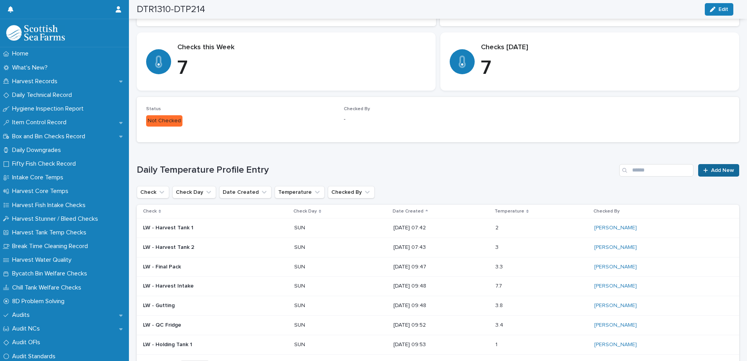
click at [711, 169] on span "Add New" at bounding box center [722, 170] width 23 height 5
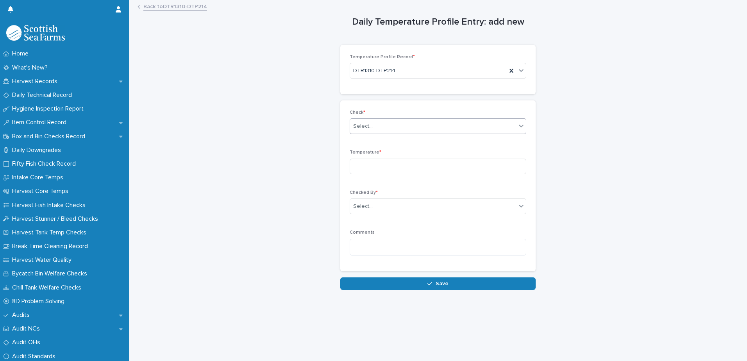
click at [361, 130] on div "Select..." at bounding box center [433, 126] width 166 height 13
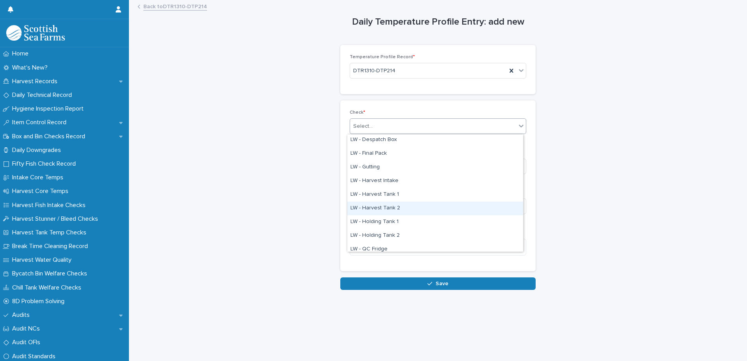
scroll to position [39, 0]
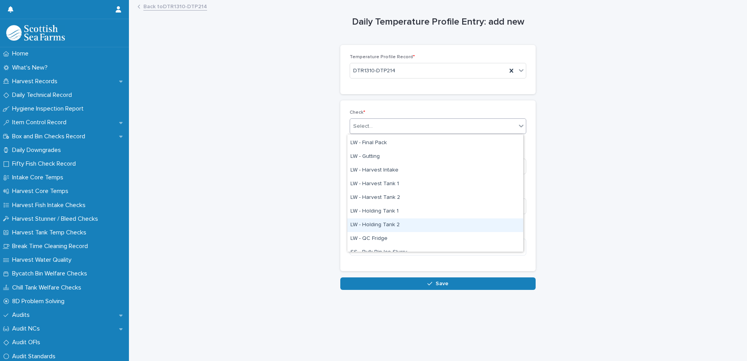
click at [391, 224] on div "LW - Holding Tank 2" at bounding box center [435, 225] width 176 height 14
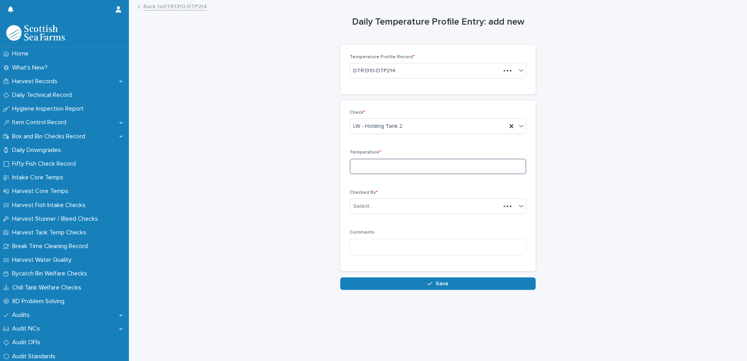
click at [358, 169] on input at bounding box center [438, 167] width 177 height 16
type input "***"
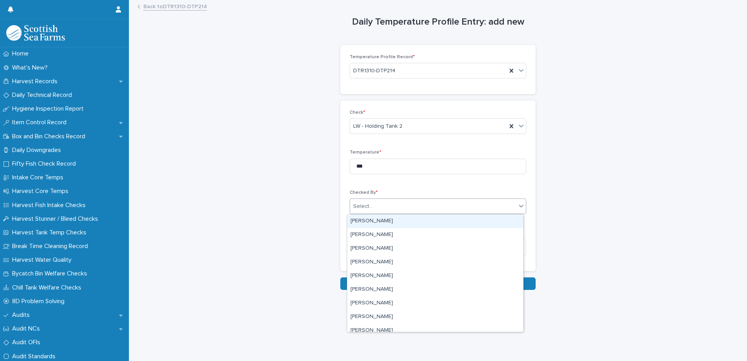
click at [358, 204] on div "Select..." at bounding box center [363, 206] width 20 height 8
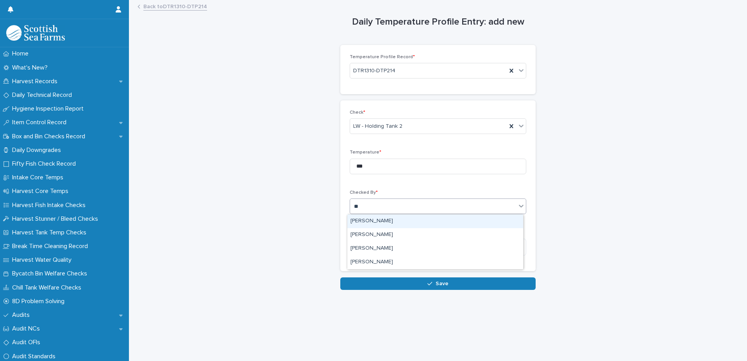
type input "***"
click at [365, 219] on div "[PERSON_NAME]" at bounding box center [435, 221] width 176 height 14
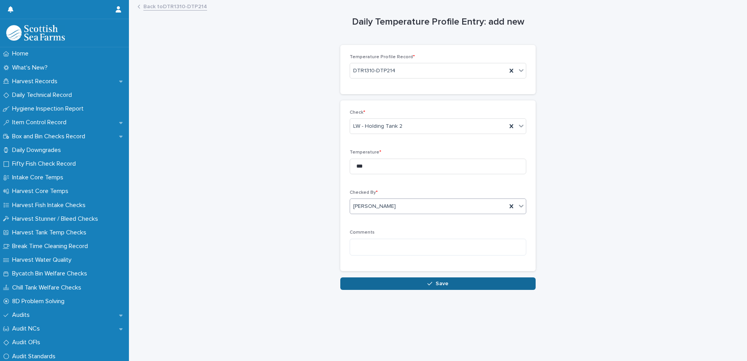
click at [368, 285] on button "Save" at bounding box center [437, 283] width 195 height 12
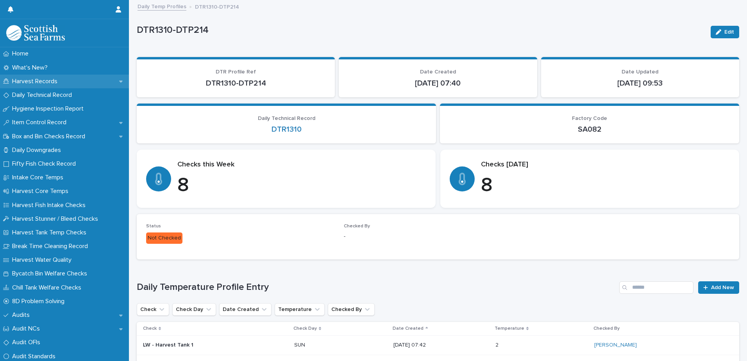
click at [47, 76] on div "Harvest Records" at bounding box center [64, 82] width 129 height 14
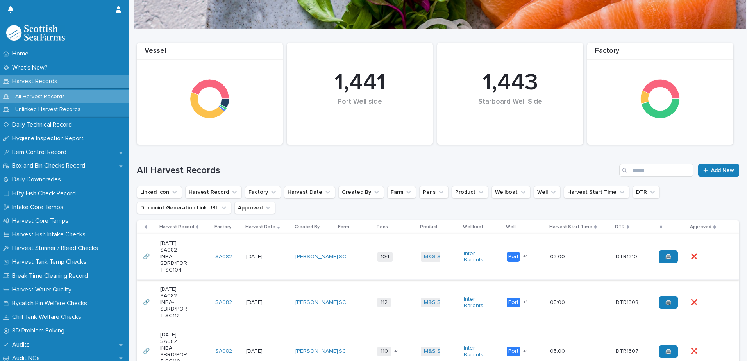
scroll to position [117, 0]
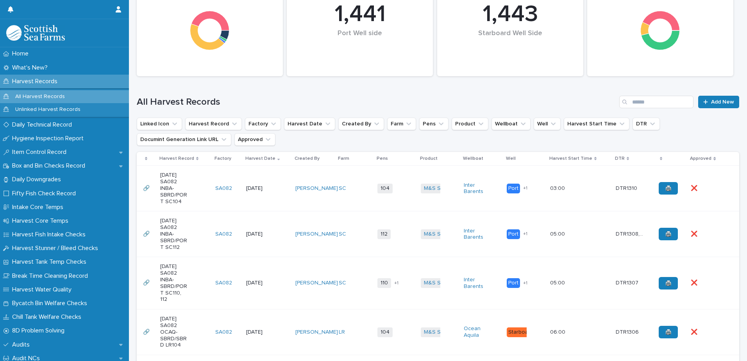
click at [382, 204] on td "104 + 0" at bounding box center [395, 189] width 43 height 46
